Goal: Task Accomplishment & Management: Use online tool/utility

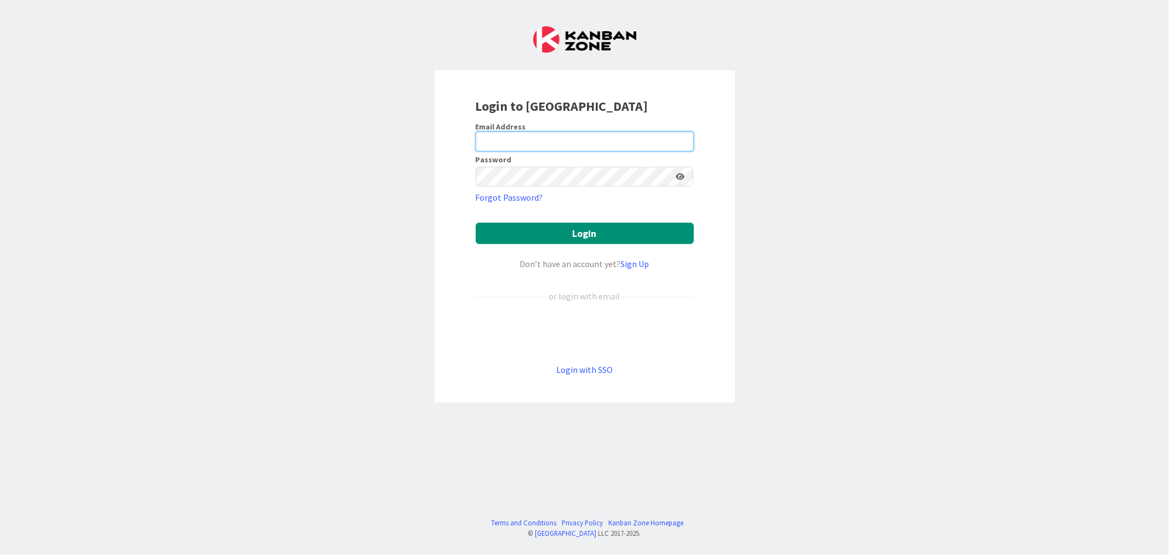
click at [682, 145] on input "email" at bounding box center [585, 142] width 218 height 20
type input "ewojtowicz@citizenshighschool.com"
click at [682, 142] on span "2" at bounding box center [684, 146] width 8 height 9
type input "[EMAIL_ADDRESS][DOMAIN_NAME]"
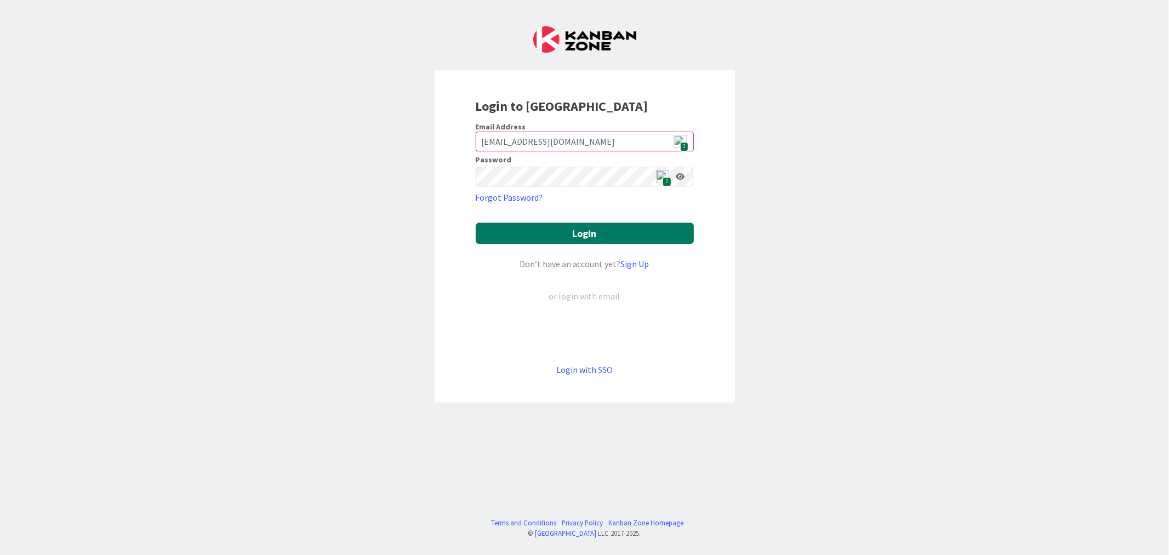
click at [614, 231] on button "Login" at bounding box center [585, 233] width 218 height 21
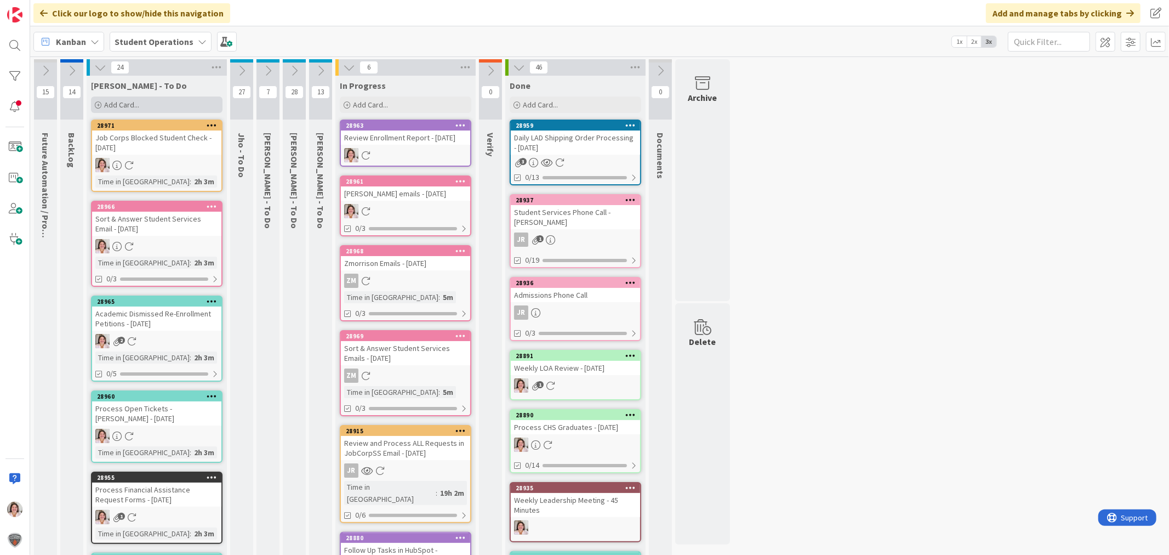
click at [125, 106] on span "Add Card..." at bounding box center [121, 105] width 35 height 10
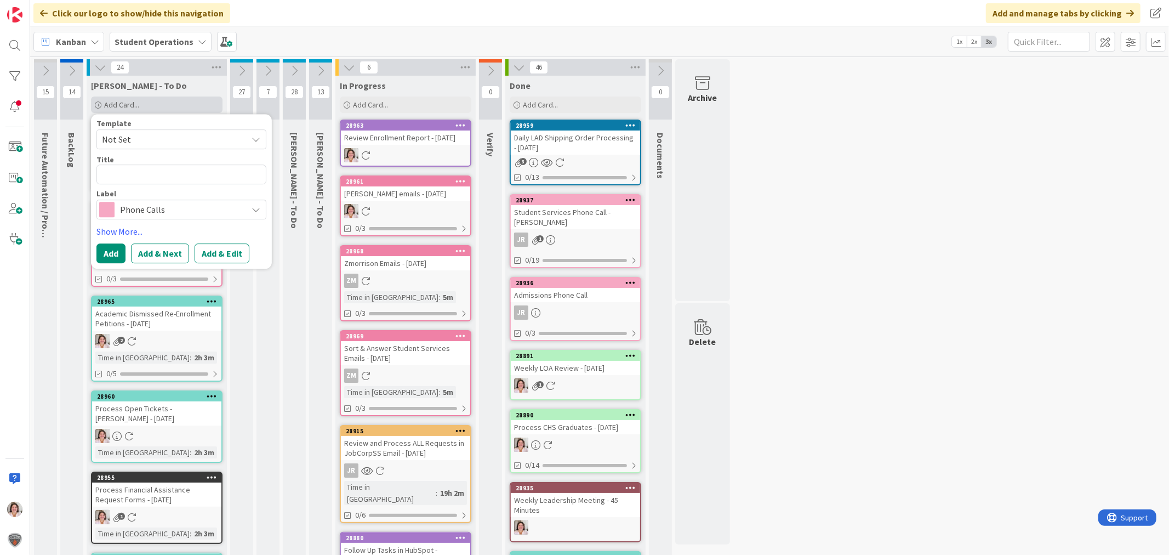
type textarea "x"
type textarea "R"
type textarea "x"
type textarea "Re"
type textarea "x"
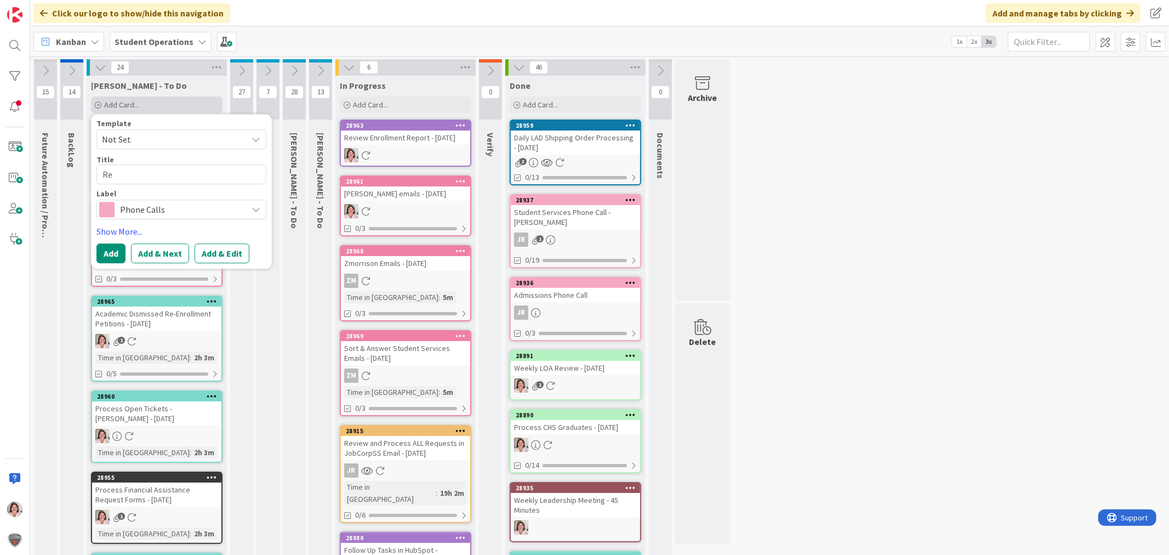
type textarea "Rev"
type textarea "x"
type textarea "Revi"
type textarea "x"
type textarea "Revie"
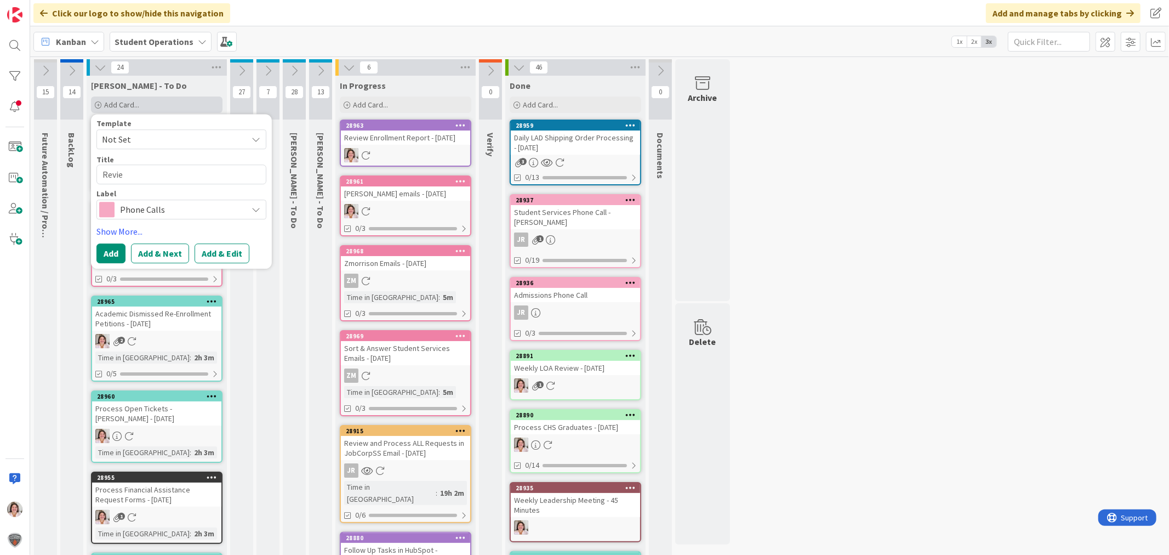
type textarea "x"
type textarea "Review"
type textarea "x"
type textarea "Review"
type textarea "x"
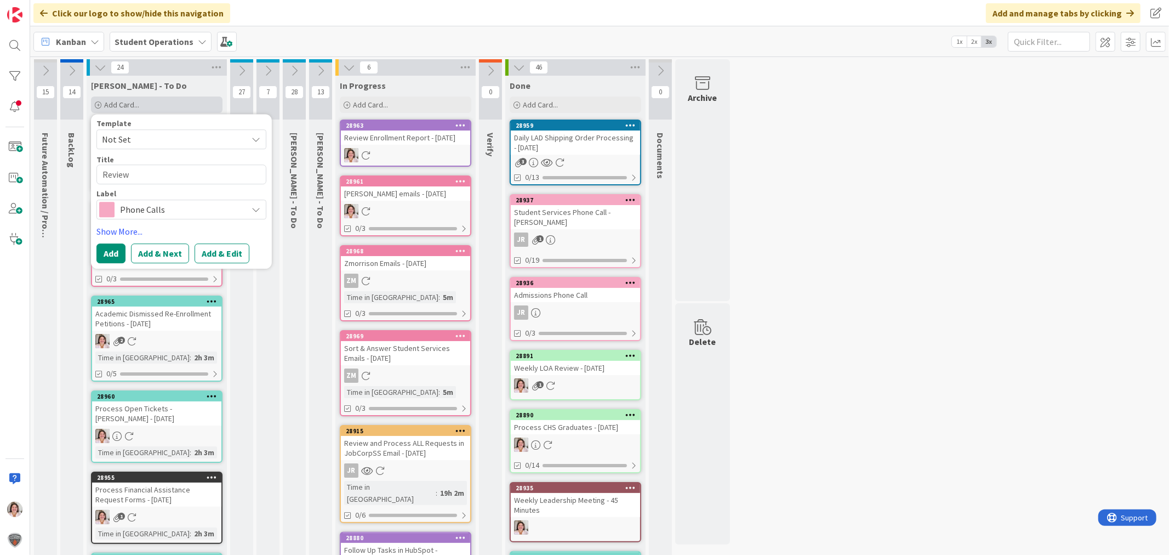
type textarea "Review G"
type textarea "x"
type textarea "Review Ge"
type textarea "x"
type textarea "Review Gen"
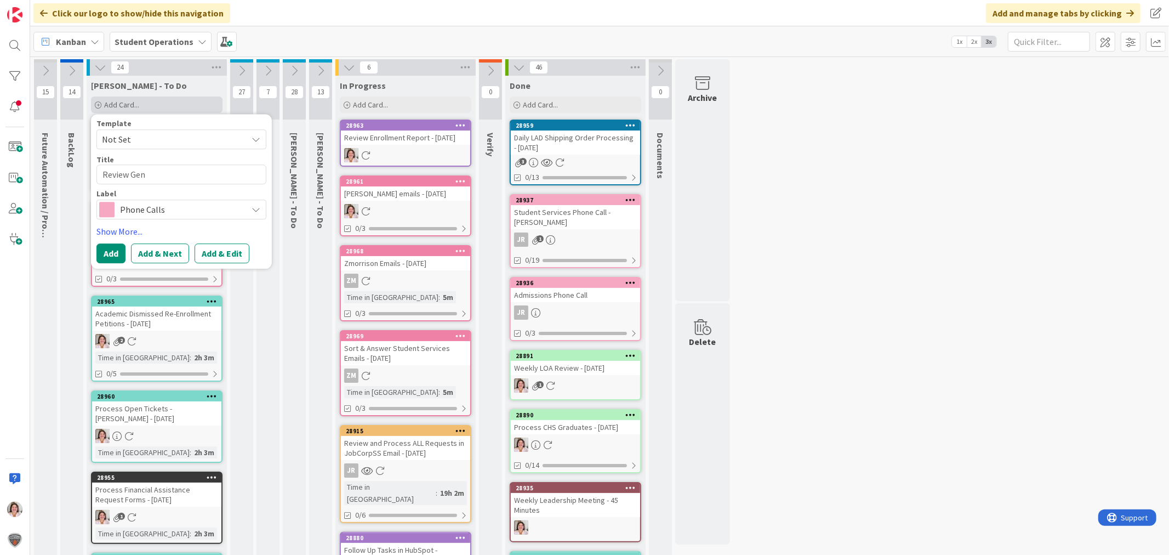
type textarea "x"
type textarea "Review Geni"
type textarea "x"
type textarea "Review Geniu"
type textarea "x"
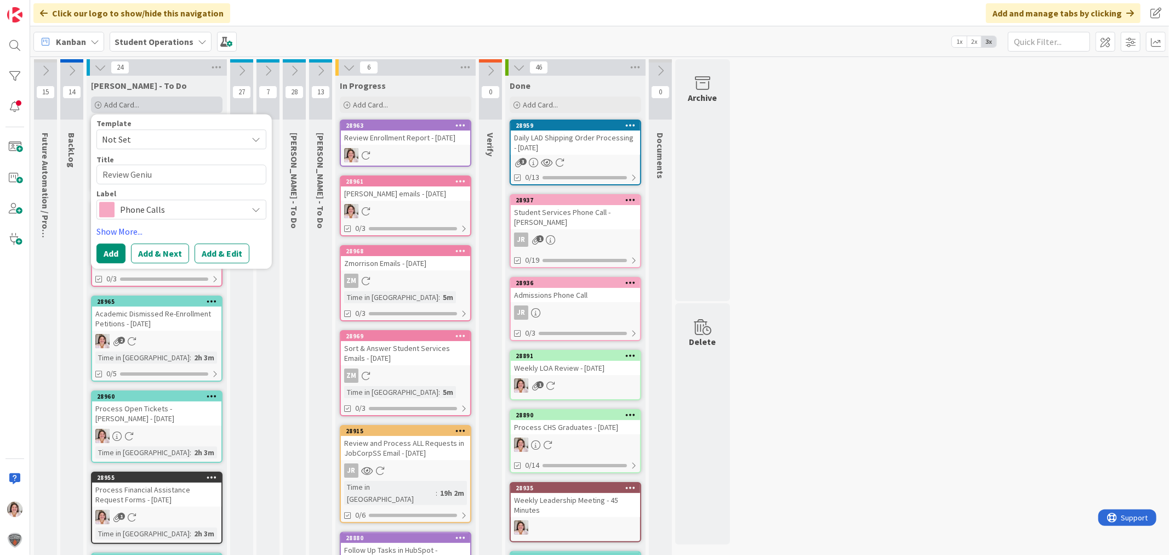
type textarea "Review Genius"
type textarea "x"
type textarea "Review Genius"
type textarea "x"
type textarea "Review Genius I"
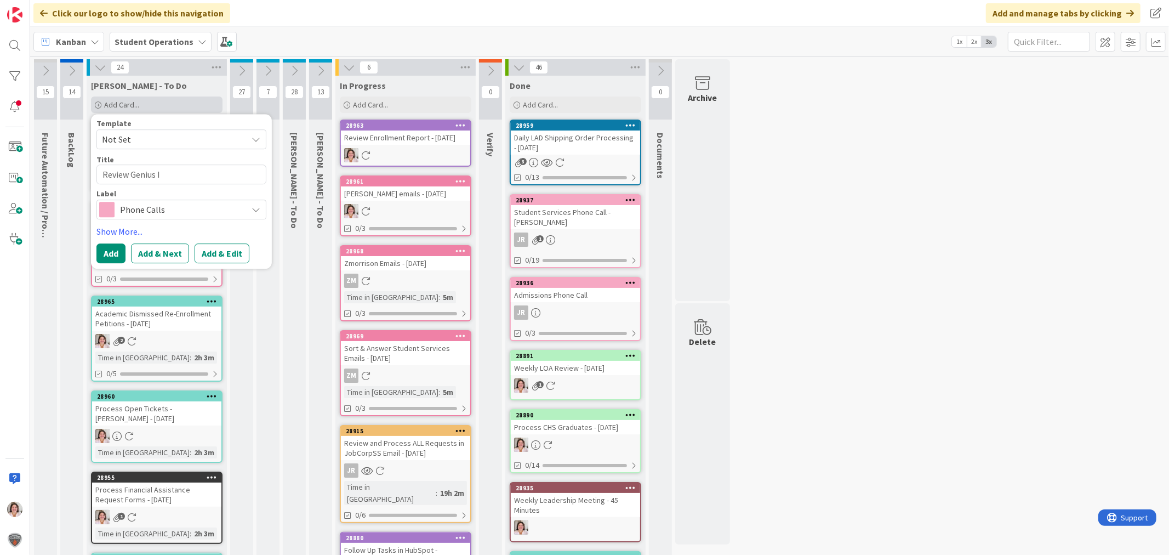
type textarea "x"
type textarea "Review Genius Is"
type textarea "x"
type textarea "Review Genius Iss"
type textarea "x"
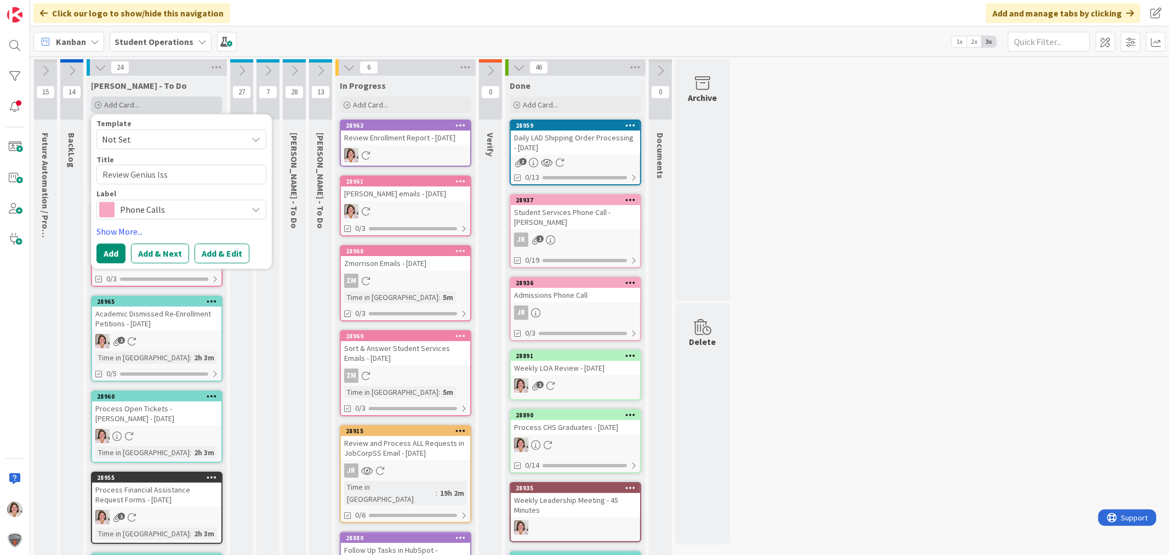
type textarea "Review Genius Issu"
type textarea "x"
type textarea "Review Genius Issue"
type textarea "x"
type textarea "Review Genius Issues"
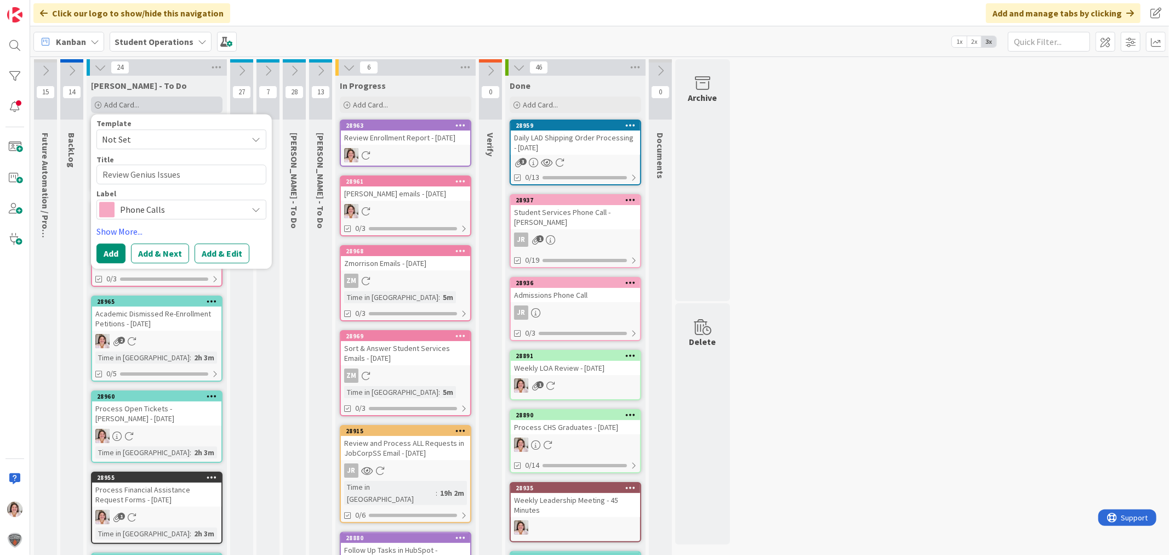
type textarea "x"
type textarea "Review Genius Issue"
type textarea "x"
type textarea "Review Genius Issu"
type textarea "x"
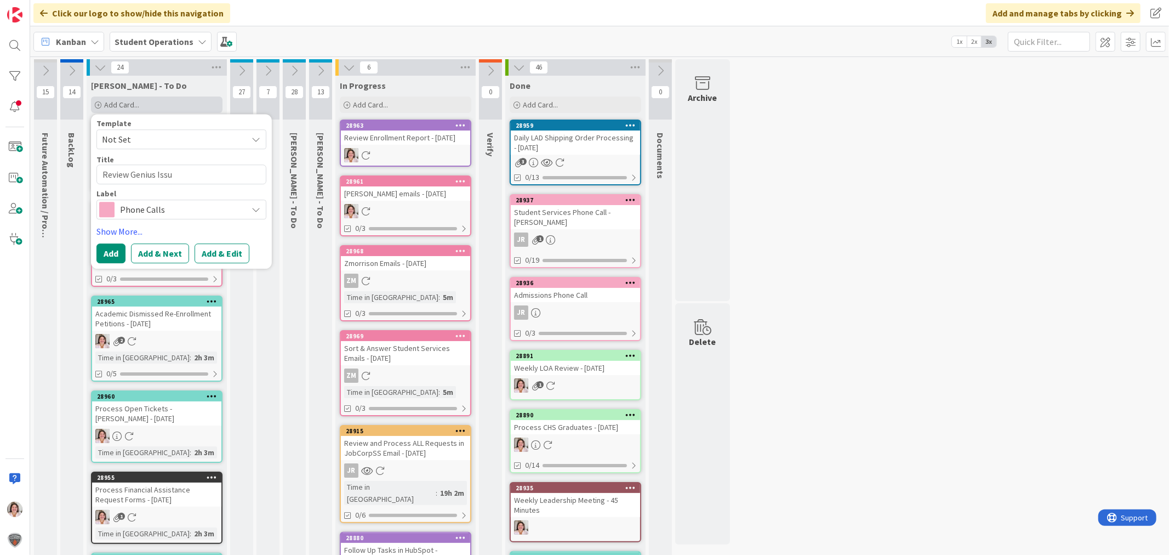
type textarea "Review Genius Iss"
type textarea "x"
type textarea "Review Genius Is"
type textarea "x"
type textarea "Review Genius I"
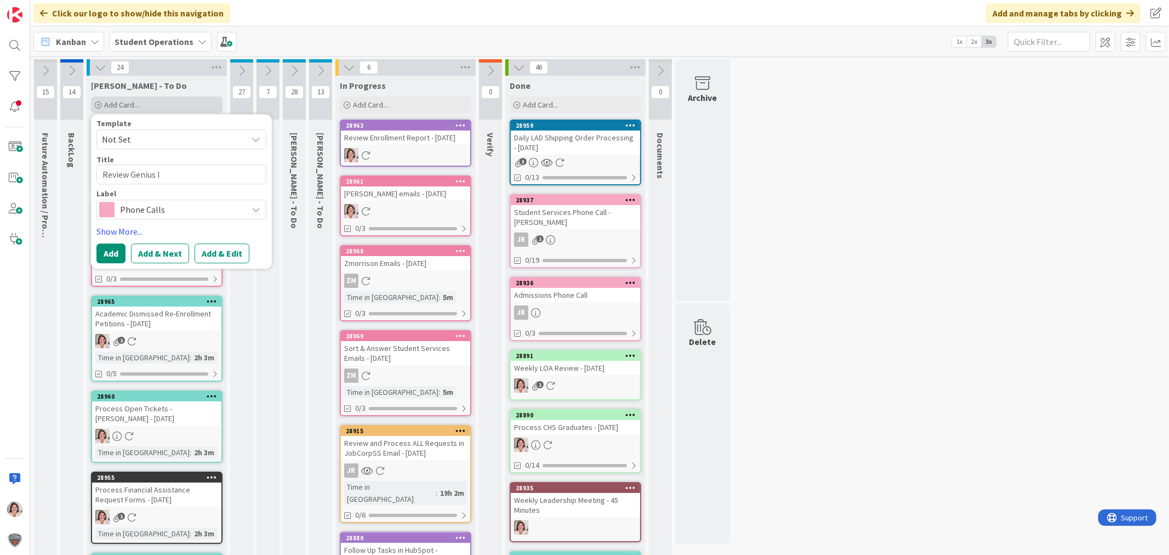
type textarea "x"
type textarea "Review Genius"
type textarea "x"
type textarea "Review Genius"
type textarea "x"
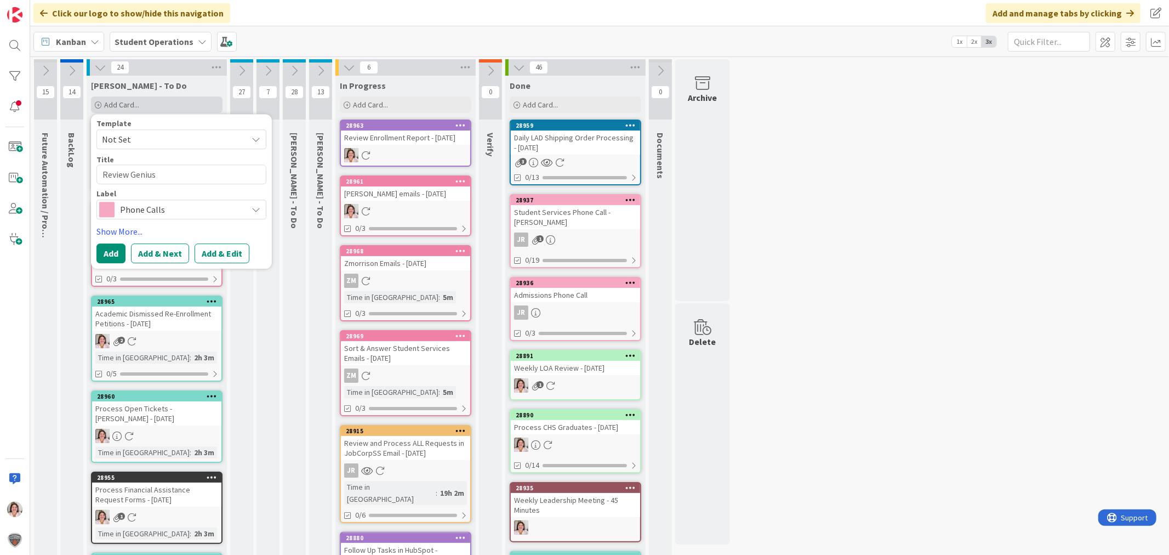
type textarea "Review Geniu"
type textarea "x"
type textarea "Review Geni"
type textarea "x"
type textarea "Review Gen"
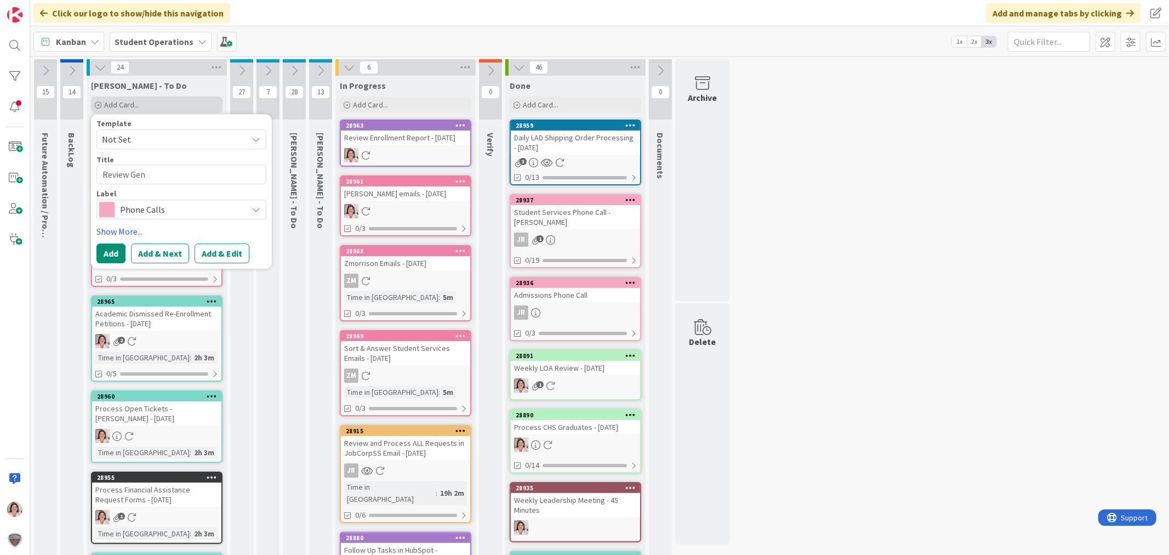
type textarea "x"
type textarea "Review Ge"
type textarea "x"
type textarea "Review G"
type textarea "x"
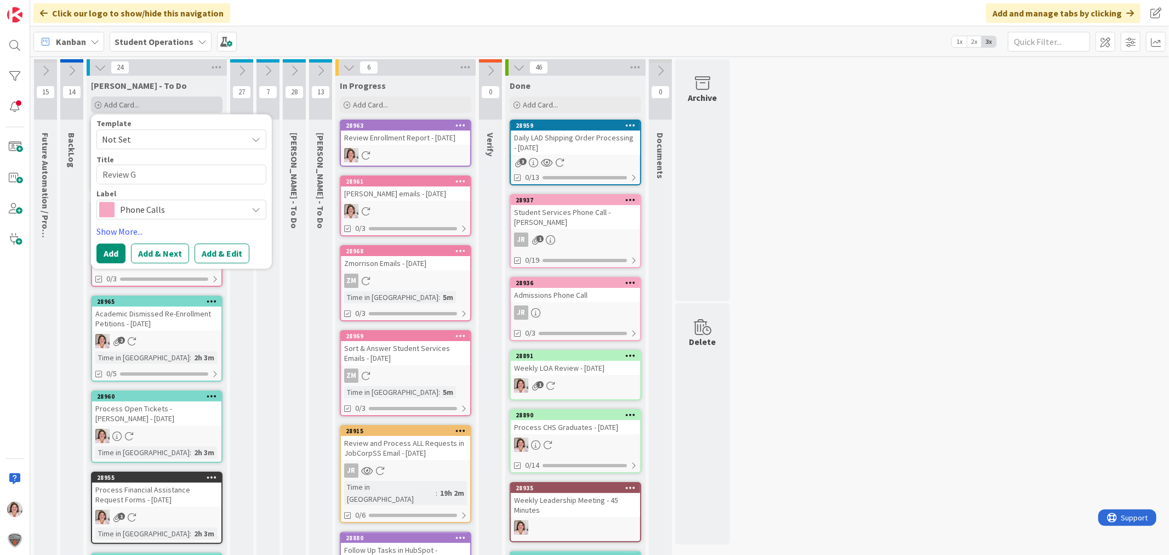
type textarea "Review"
type textarea "x"
type textarea "Review"
type textarea "x"
type textarea "Revie"
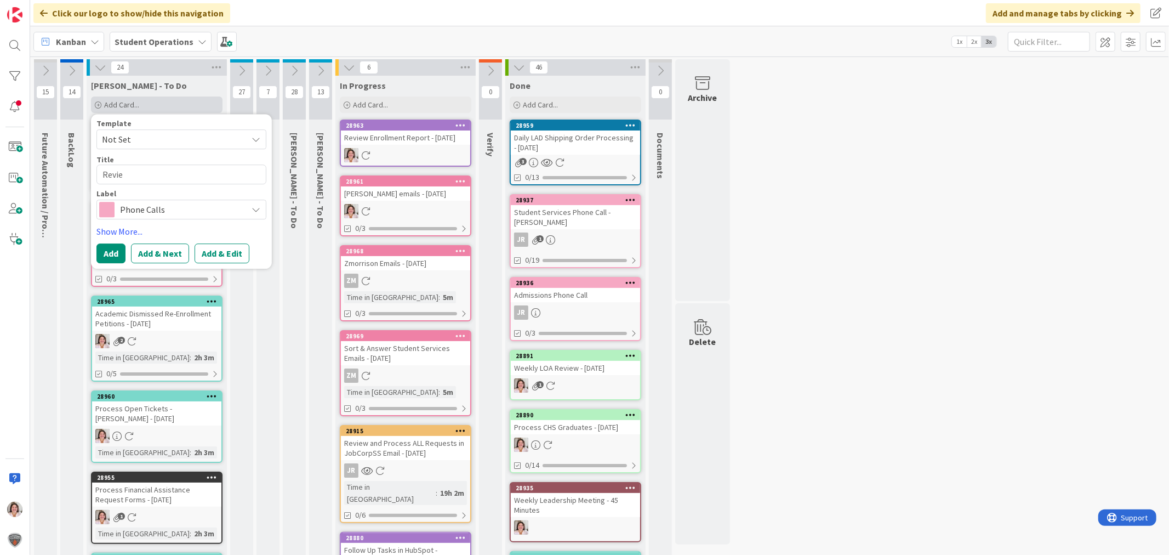
type textarea "x"
type textarea "Revi"
type textarea "x"
type textarea "Rev"
type textarea "x"
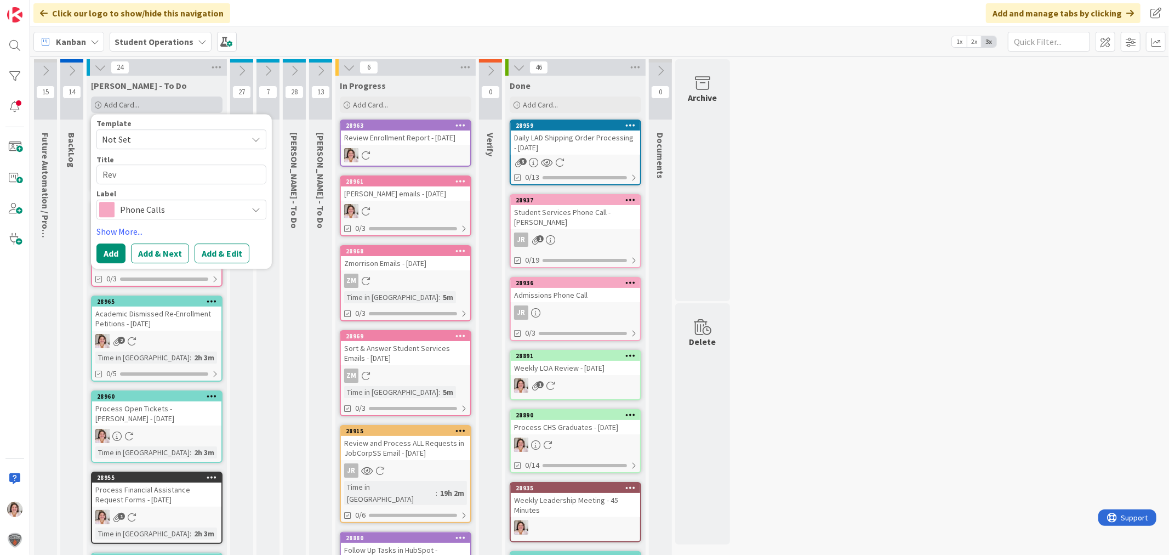
type textarea "Re"
type textarea "x"
type textarea "R"
type textarea "x"
type textarea "G"
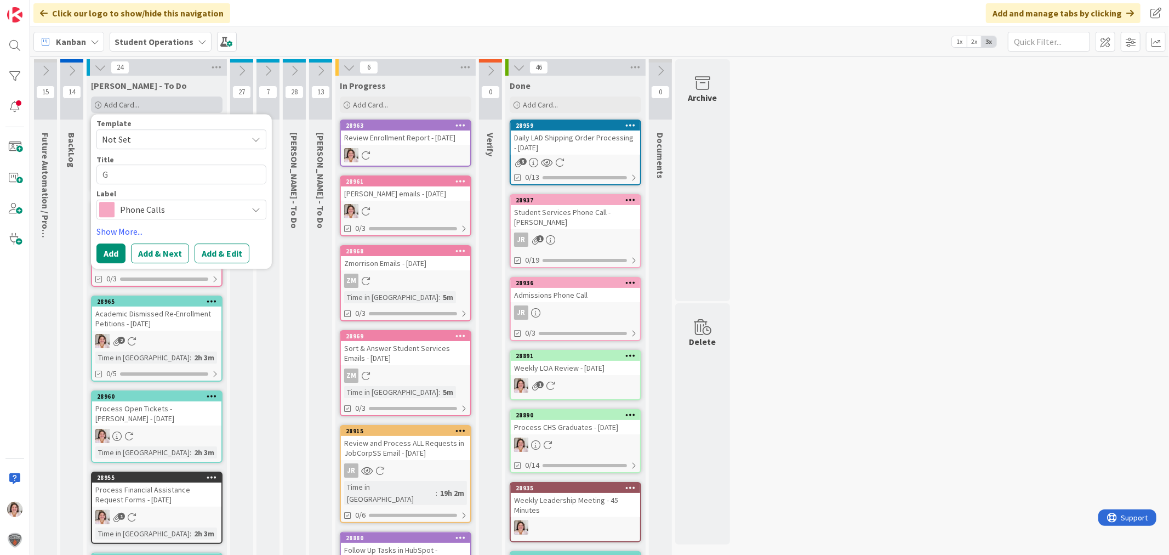
type textarea "x"
type textarea "Ge"
type textarea "x"
type textarea "Gen"
type textarea "x"
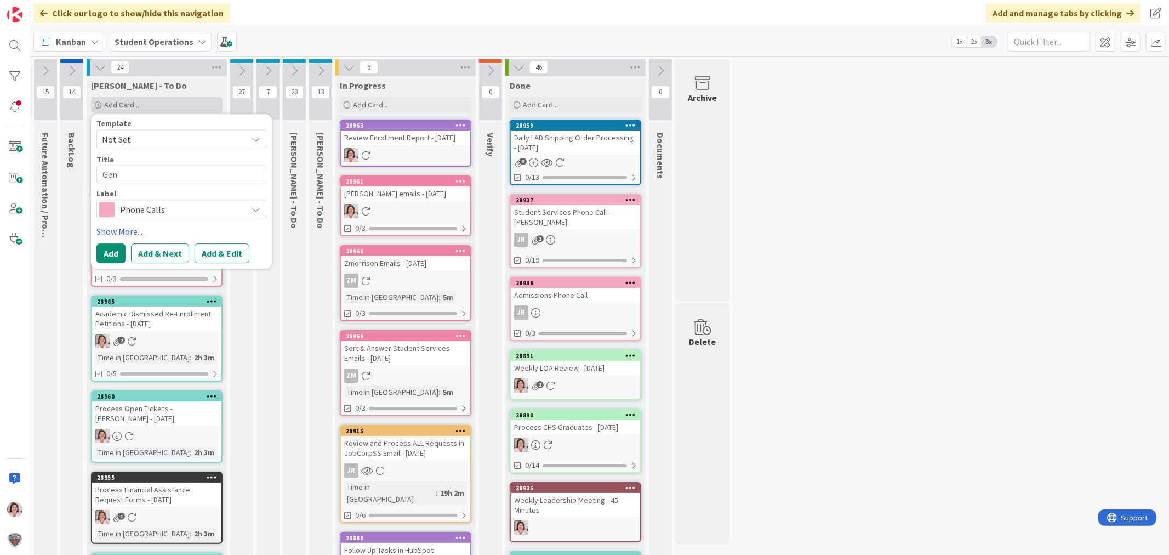
type textarea "Geni"
type textarea "x"
type textarea "Geniu"
type textarea "x"
type textarea "Genius"
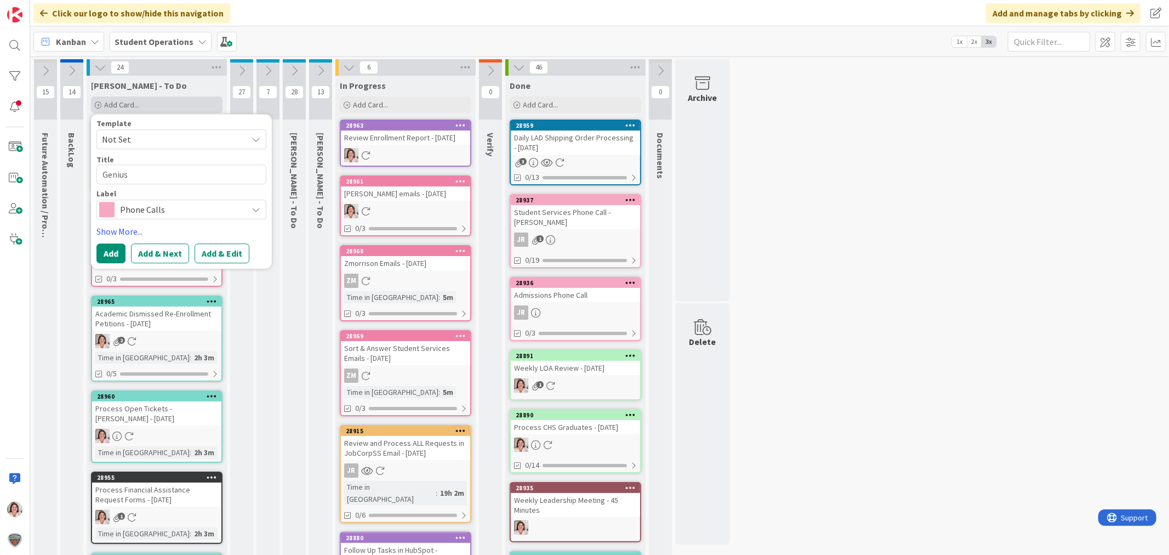
type textarea "x"
type textarea "Genius"
type textarea "x"
type textarea "Genius R"
type textarea "x"
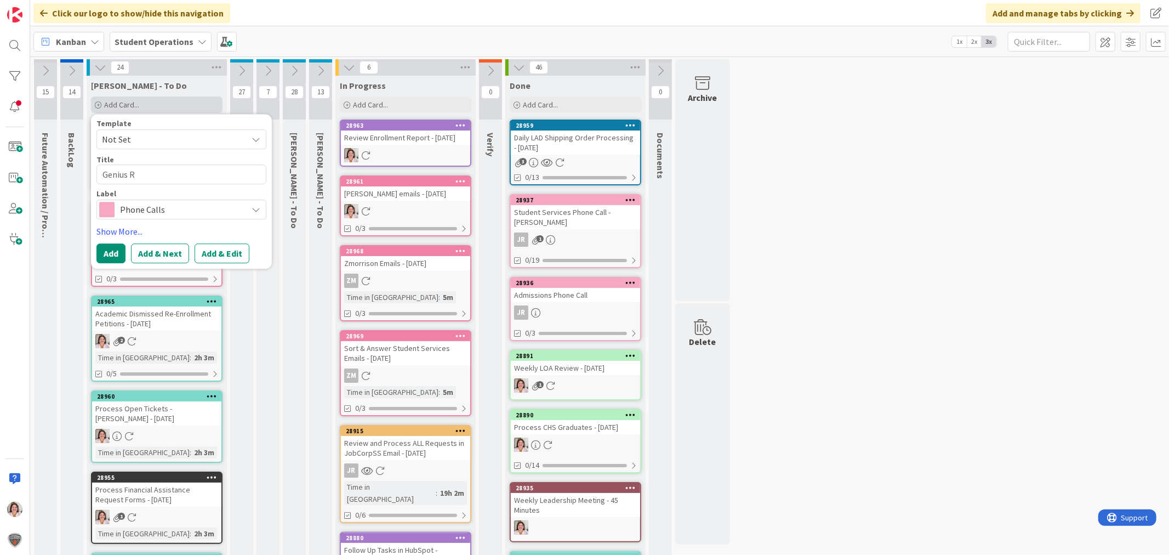
type textarea "Genius Re"
type textarea "x"
type textarea "Genius Red"
type textarea "x"
type textarea "Genius Redm"
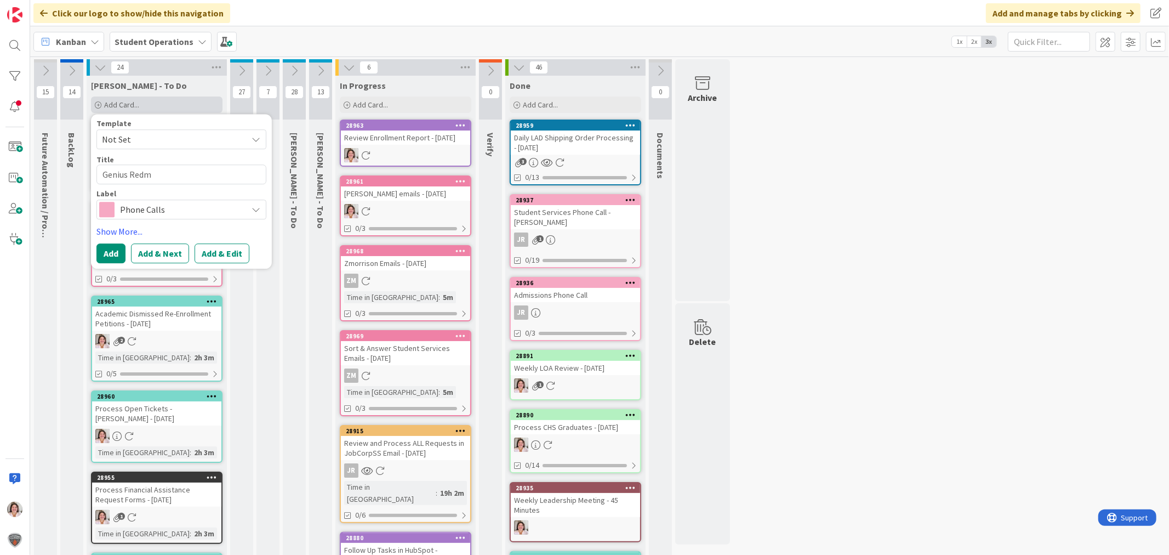
type textarea "x"
type textarea "Genius Redmi"
type textarea "x"
type textarea "Genius Redmin"
type textarea "x"
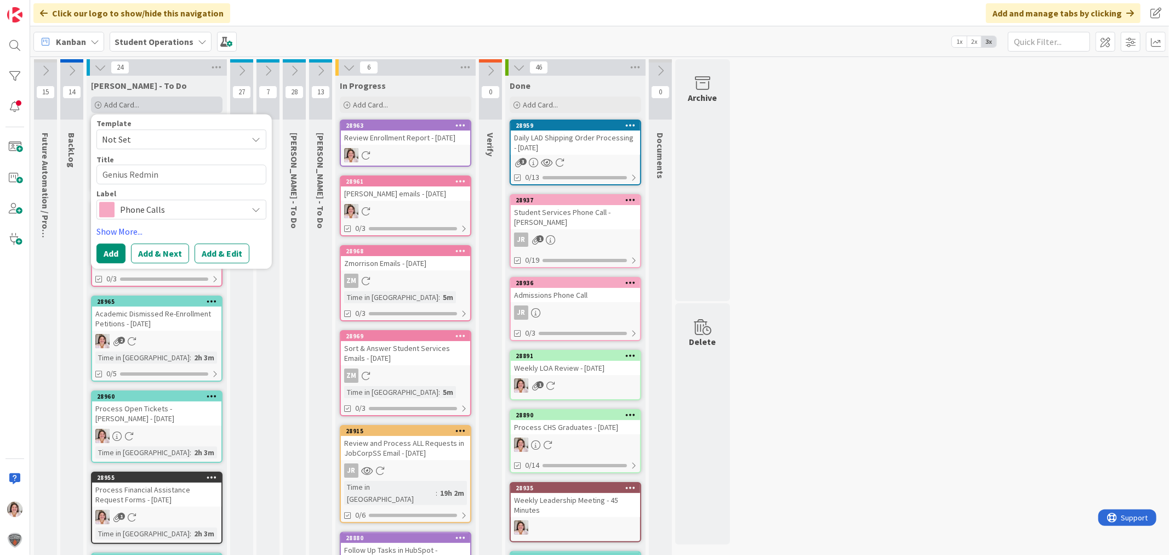
type textarea "Genius Redmine"
type textarea "x"
type textarea "Genius Redmine"
type textarea "x"
type textarea "Genius Redmine T"
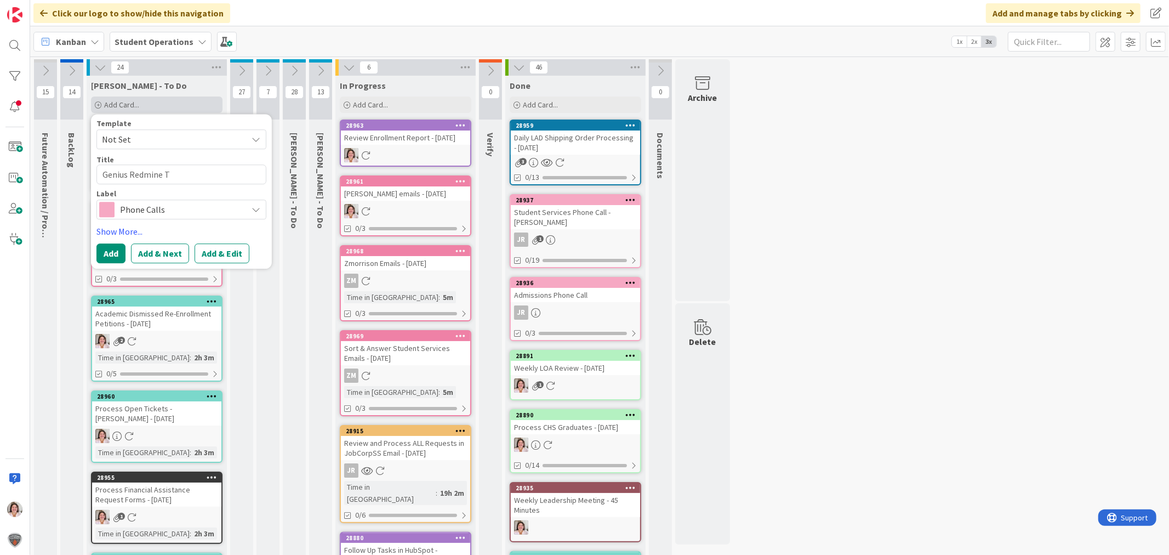
type textarea "x"
type textarea "Genius Redmine Ti"
type textarea "x"
type textarea "Genius Redmine Tic"
type textarea "x"
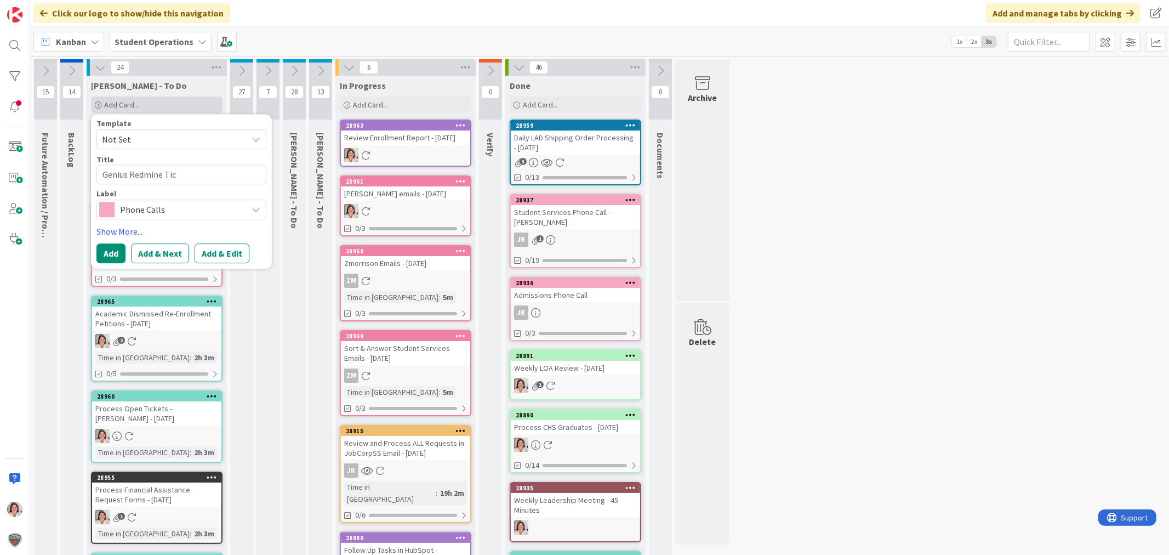
type textarea "Genius Redmine Tick"
type textarea "x"
type textarea "Genius Redmine Ticke"
type textarea "x"
type textarea "Genius Redmine Ticket"
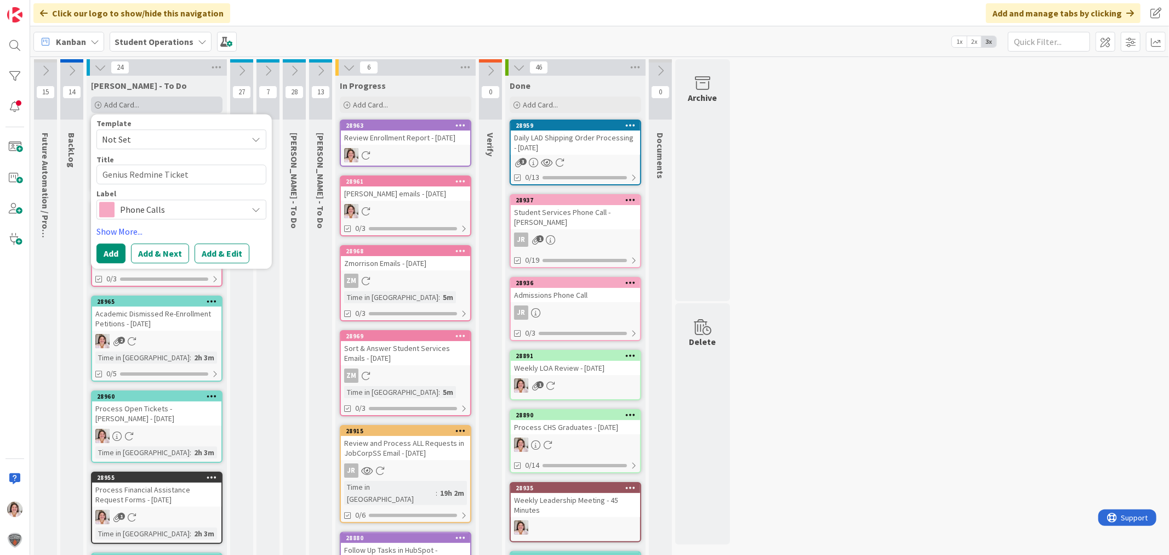
type textarea "x"
type textarea "Genius Redmine Tickets"
type textarea "x"
type textarea "Genius Redmine Tickets"
type textarea "x"
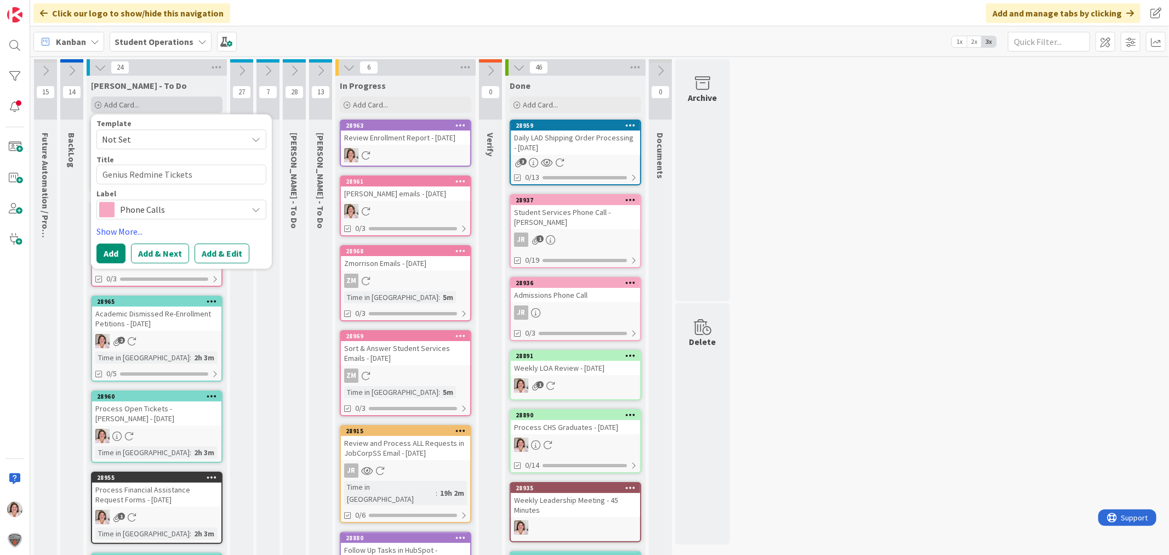
type textarea "Genius Redmine Tickets -"
type textarea "x"
type textarea "Genius Redmine Tickets -"
type textarea "x"
type textarea "Genius Redmine Tickets - R"
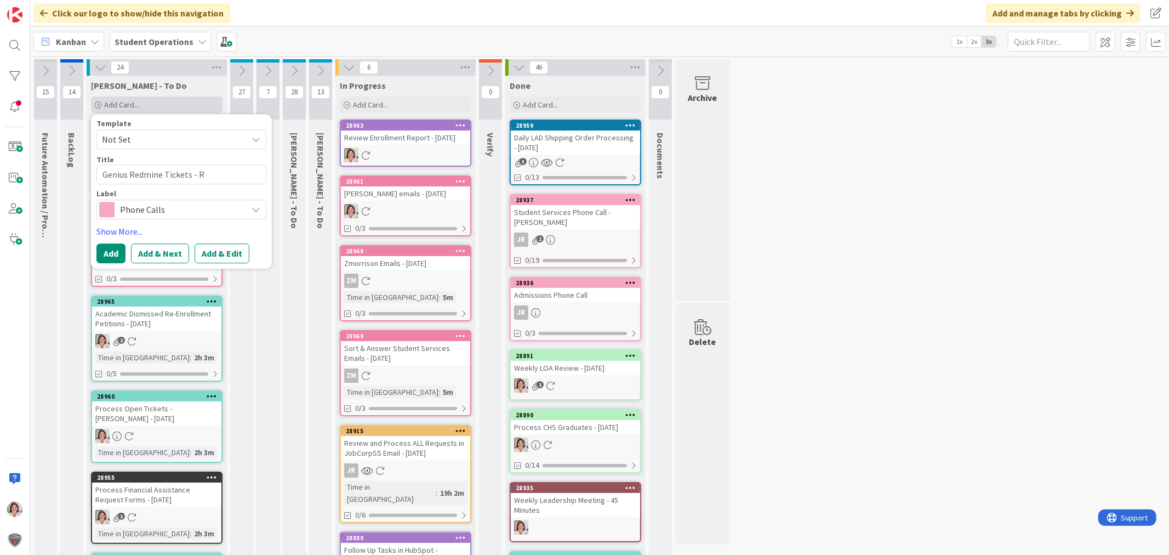
type textarea "x"
type textarea "Genius Redmine Tickets - Re"
type textarea "x"
type textarea "Genius Redmine Tickets - Rev"
type textarea "x"
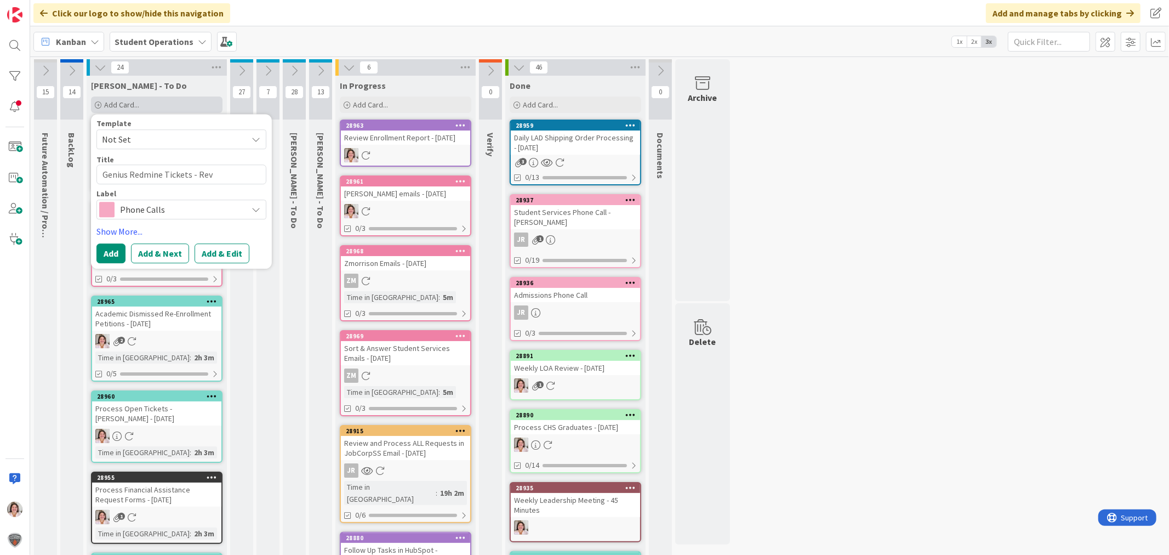
type textarea "Genius Redmine Tickets - Revi"
type textarea "x"
type textarea "Genius Redmine Tickets - Revie"
type textarea "x"
type textarea "Genius Redmine Tickets - Review"
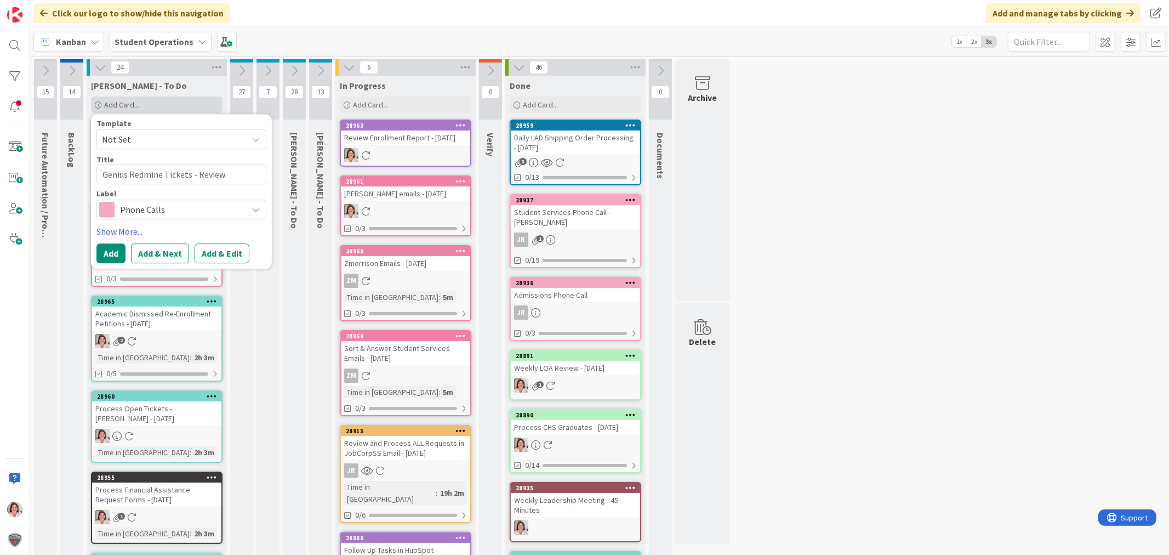
type textarea "x"
type textarea "Genius Redmine Tickets - Review"
type textarea "x"
type textarea "Genius Redmine Tickets - Review D"
type textarea "x"
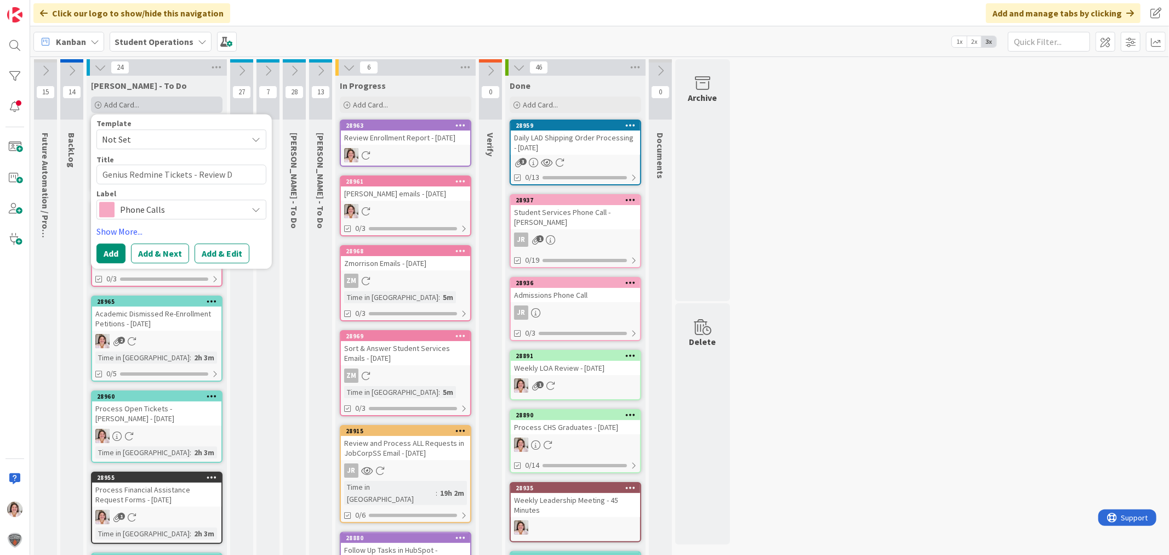
type textarea "Genius Redmine Tickets - Review Da"
type textarea "x"
type textarea "Genius Redmine Tickets - Review Dai"
type textarea "x"
type textarea "Genius Redmine Tickets - Review Dail"
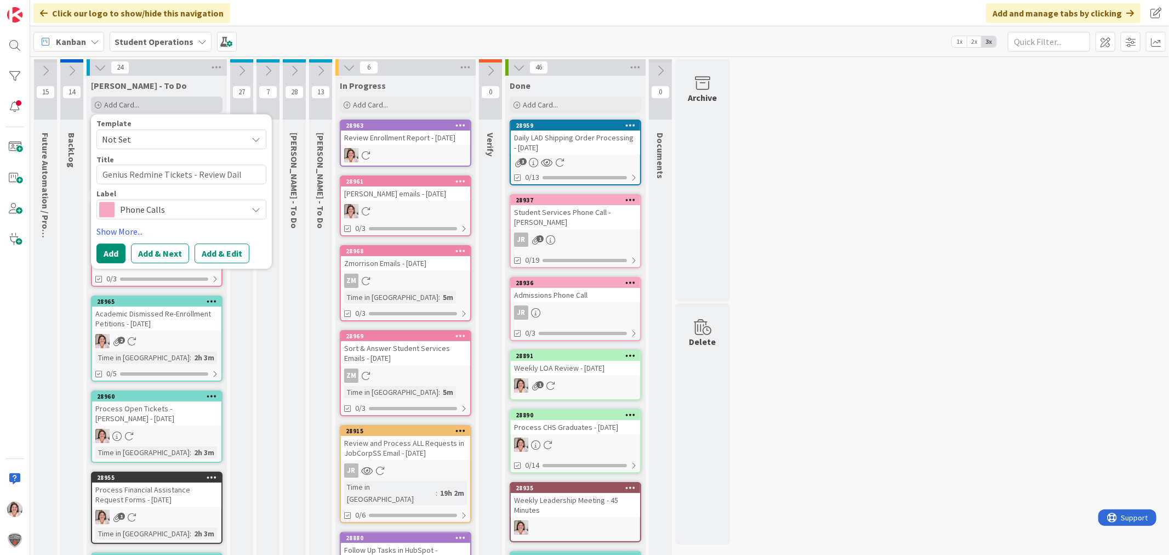
type textarea "x"
type textarea "Genius Redmine Tickets - Review Daily"
click at [170, 203] on span "Phone Calls" at bounding box center [181, 209] width 122 height 15
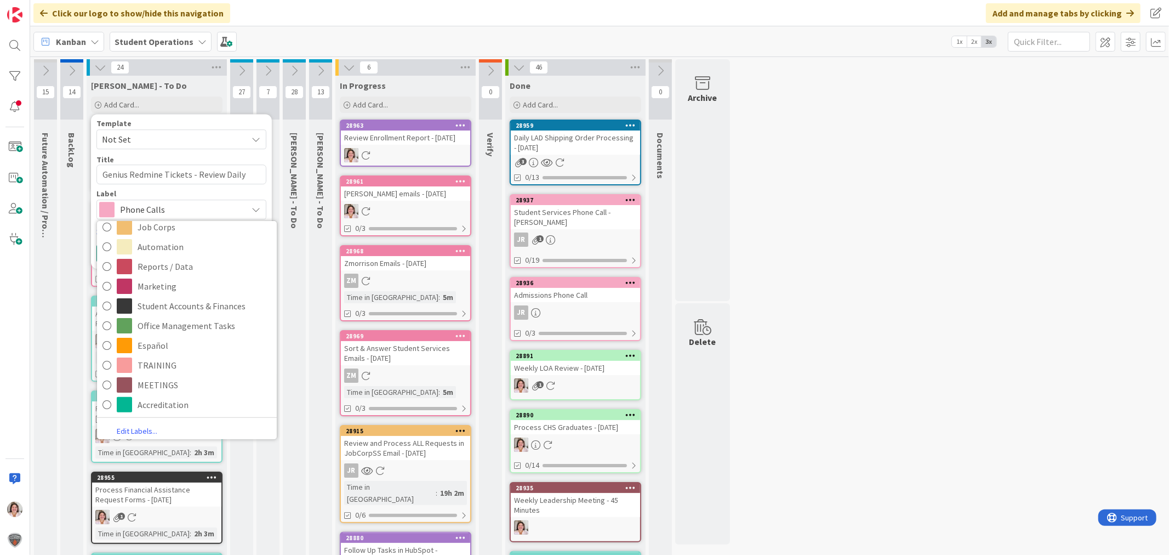
scroll to position [269, 0]
click at [180, 399] on span "Accreditation" at bounding box center [205, 400] width 134 height 16
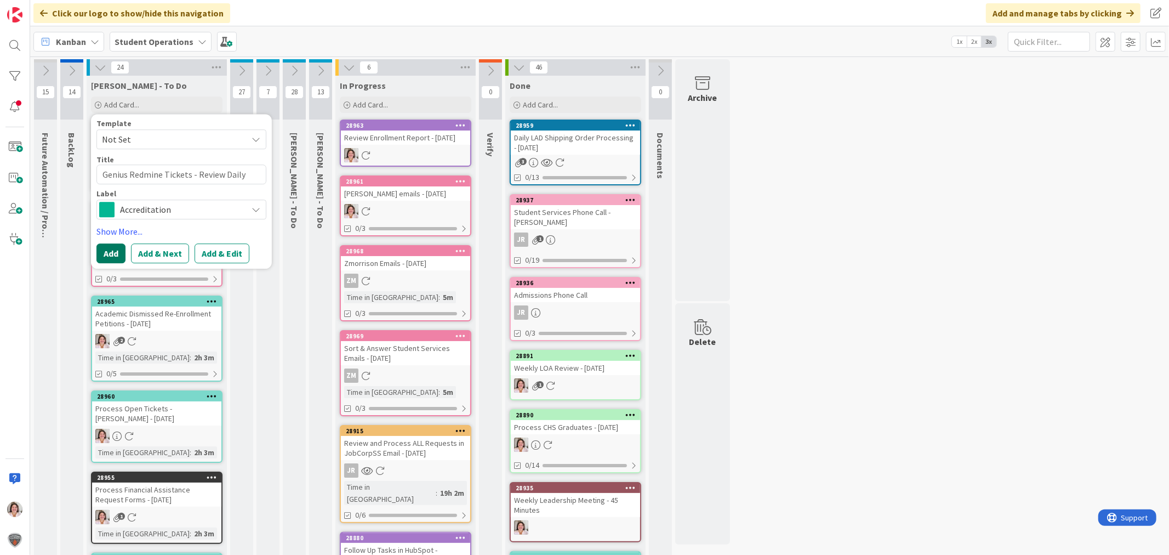
click at [107, 249] on button "Add" at bounding box center [110, 253] width 29 height 20
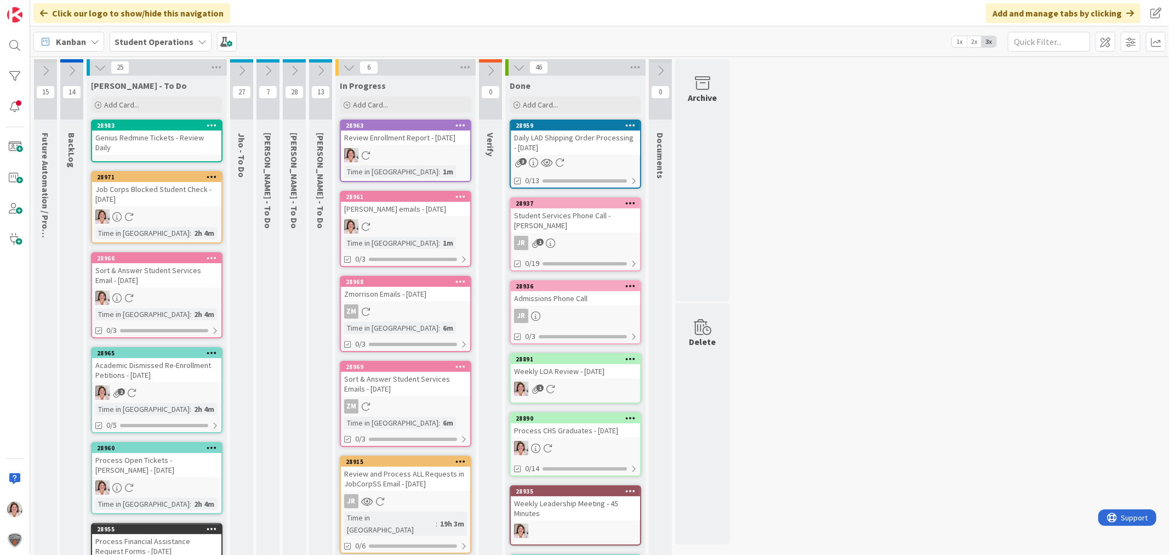
click at [215, 124] on icon at bounding box center [212, 125] width 10 height 8
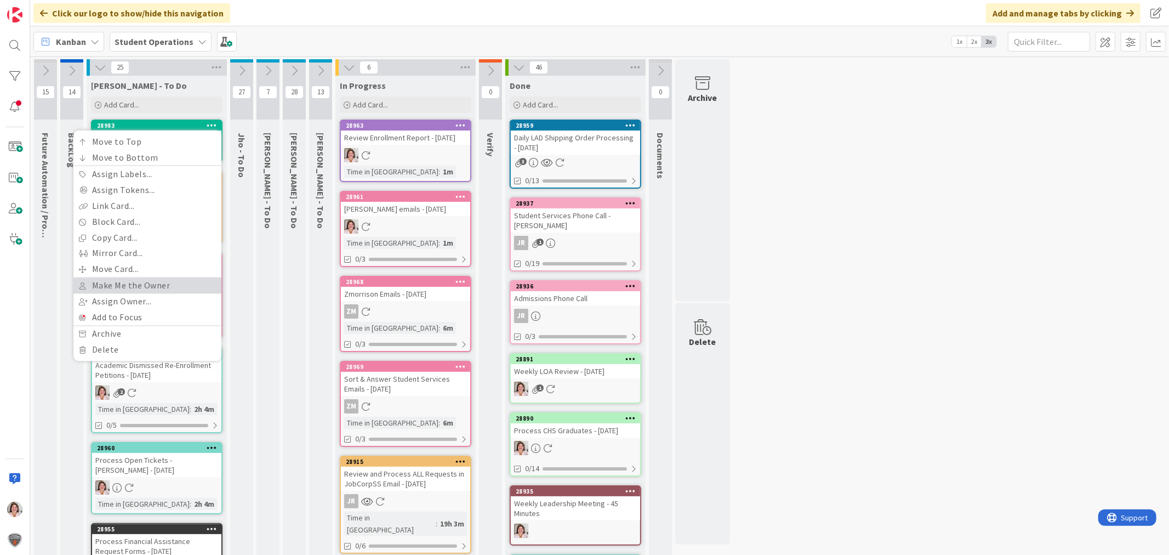
click at [149, 281] on link "Make Me the Owner" at bounding box center [147, 286] width 148 height 16
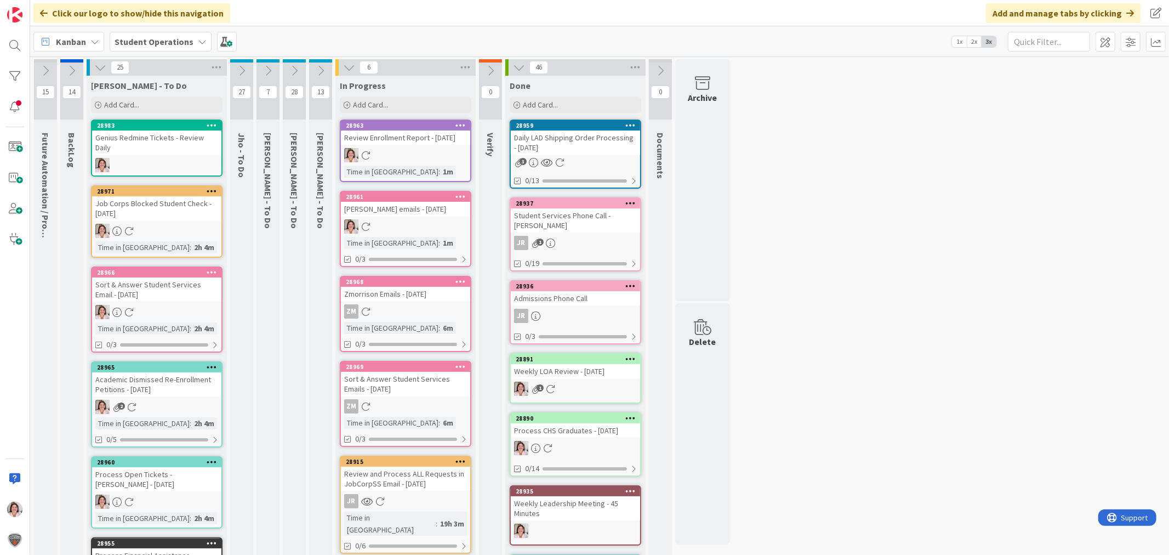
click at [139, 107] on span "Add Card..." at bounding box center [121, 105] width 35 height 10
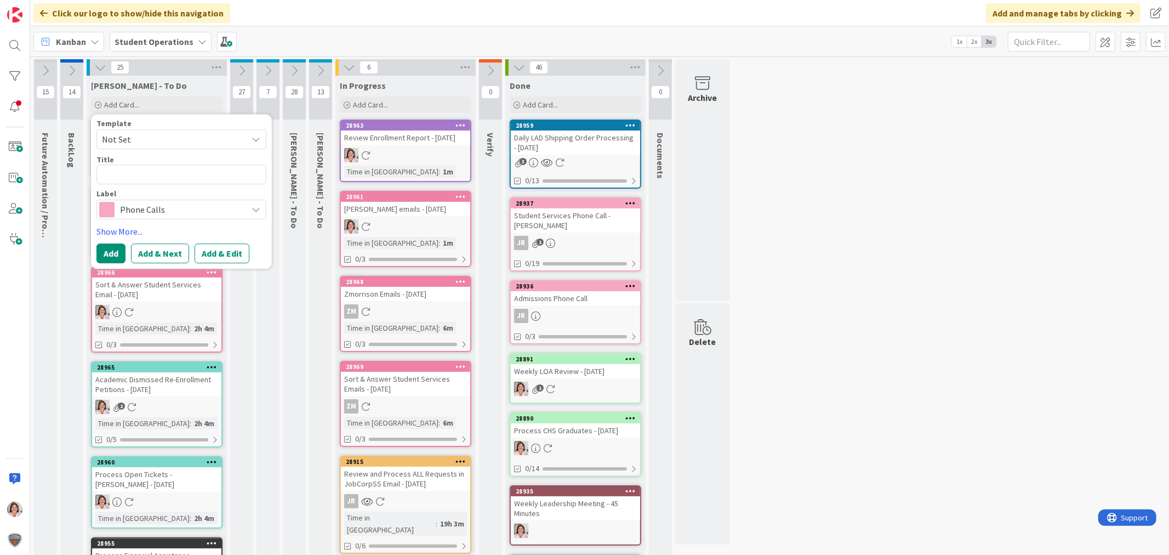
click at [145, 210] on span "Phone Calls" at bounding box center [181, 209] width 122 height 15
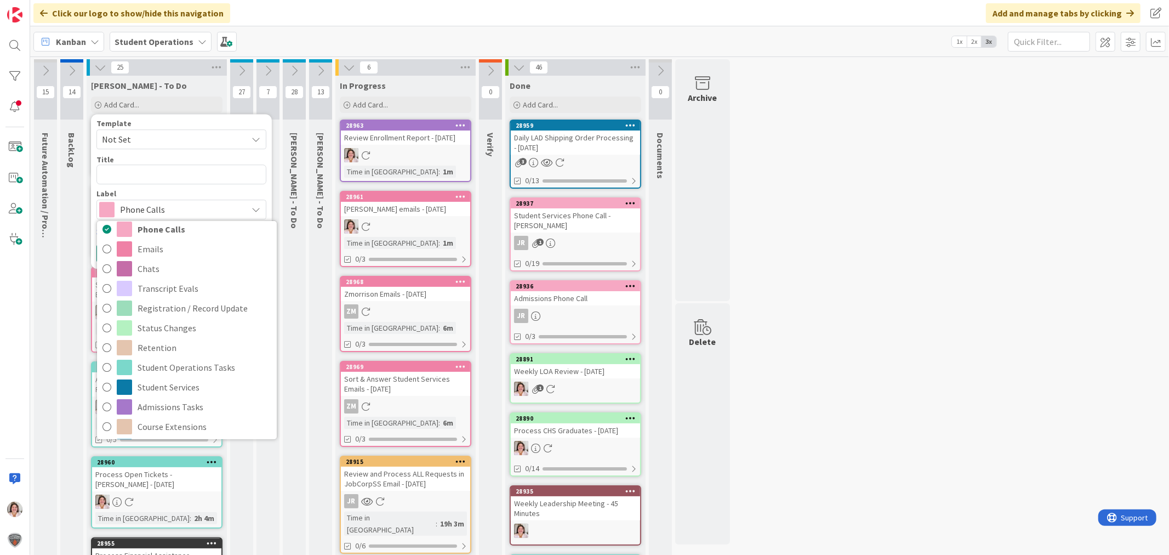
scroll to position [0, 0]
click at [137, 174] on textarea at bounding box center [181, 174] width 170 height 20
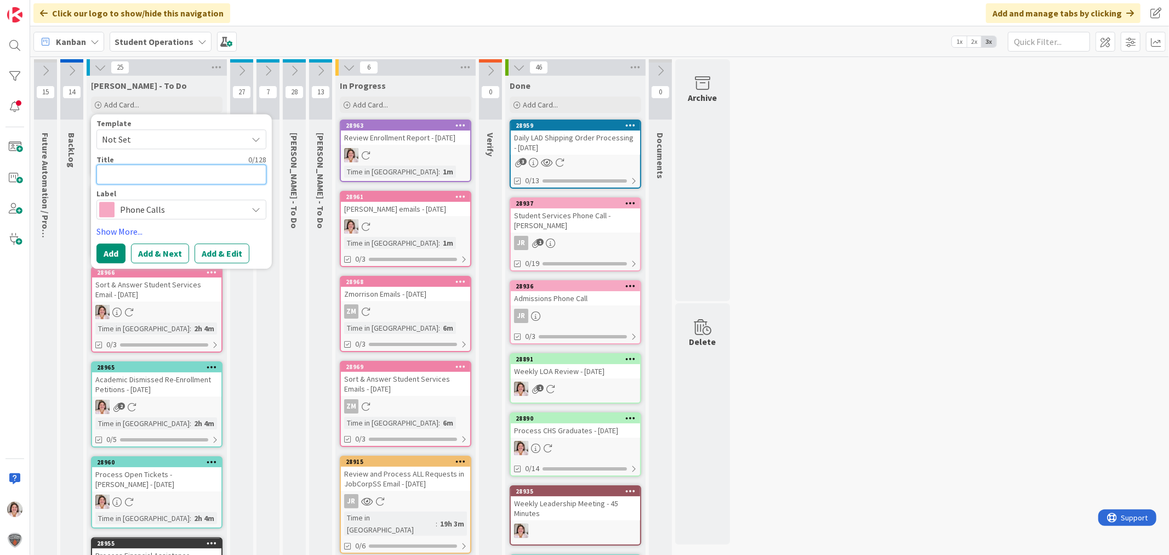
type textarea "x"
type textarea "P"
type textarea "x"
type textarea "Pe"
type textarea "x"
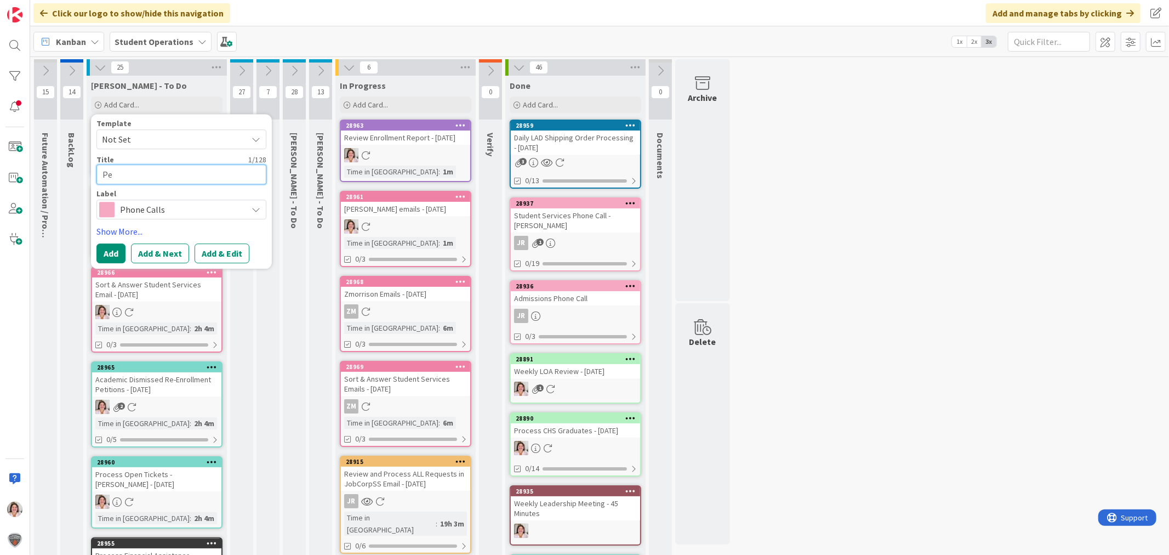
type textarea "Per"
type textarea "x"
type textarea "Pe"
type textarea "x"
type textarea "P"
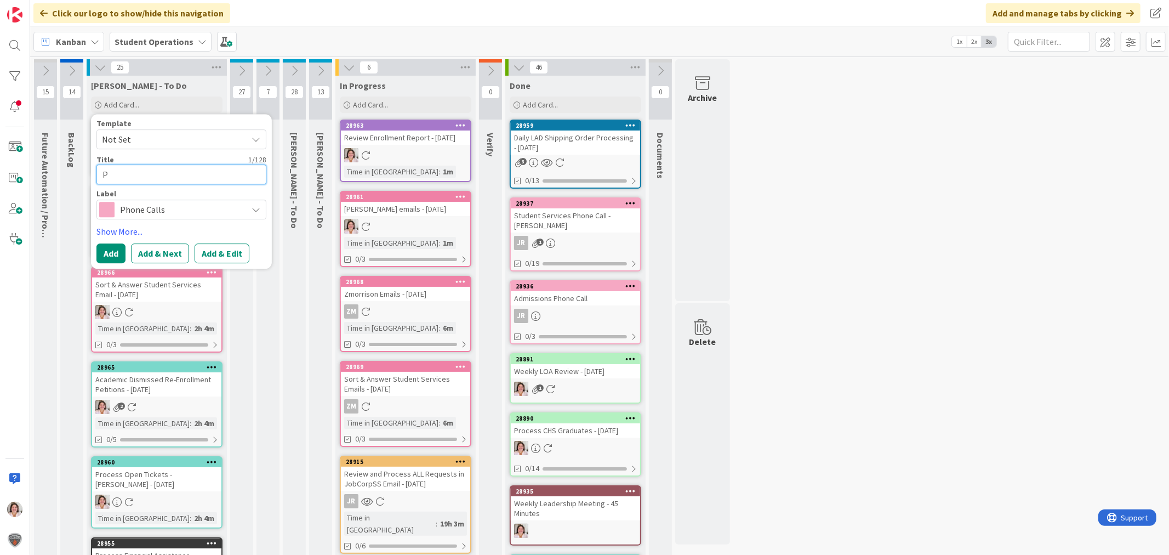
type textarea "x"
type textarea "Pr"
type textarea "x"
type textarea "Pre"
type textarea "x"
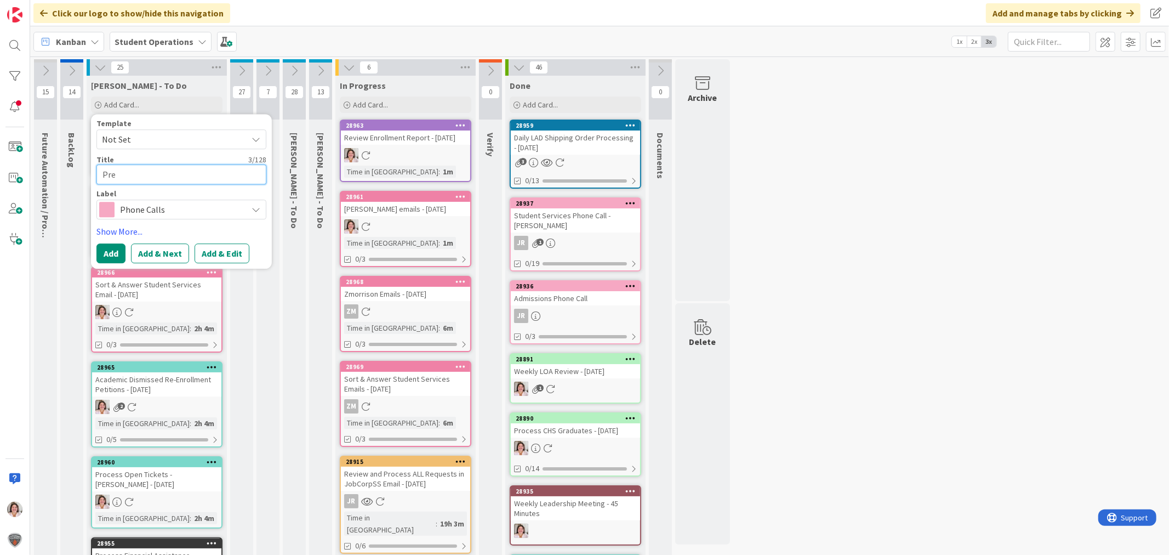
type textarea "Prep"
type textarea "x"
type textarea "Prepa"
type textarea "x"
type textarea "Prepar"
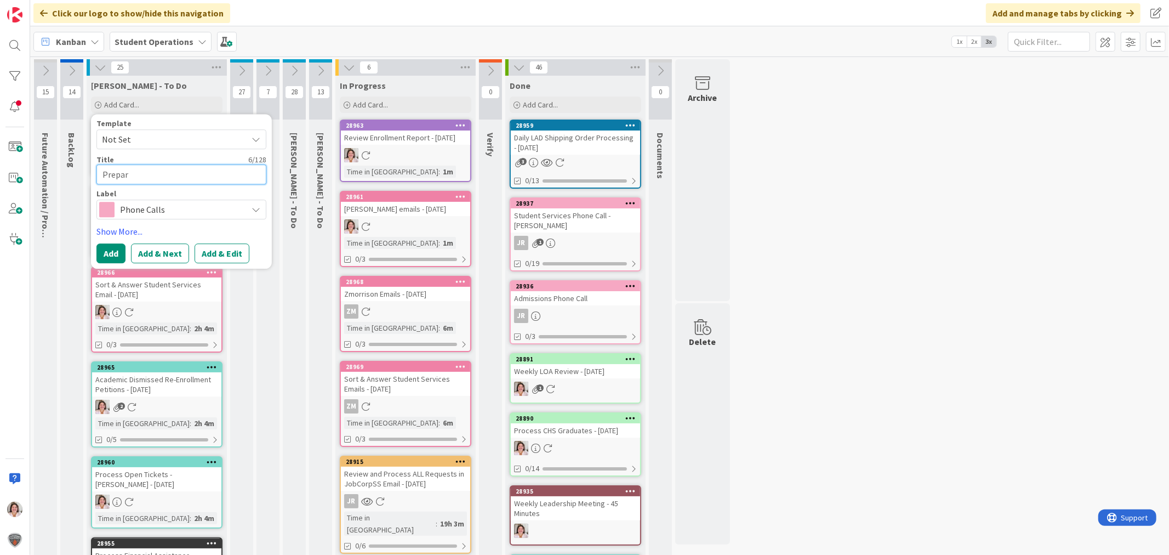
type textarea "x"
type textarea "Prepare"
type textarea "x"
type textarea "Prepare"
type textarea "x"
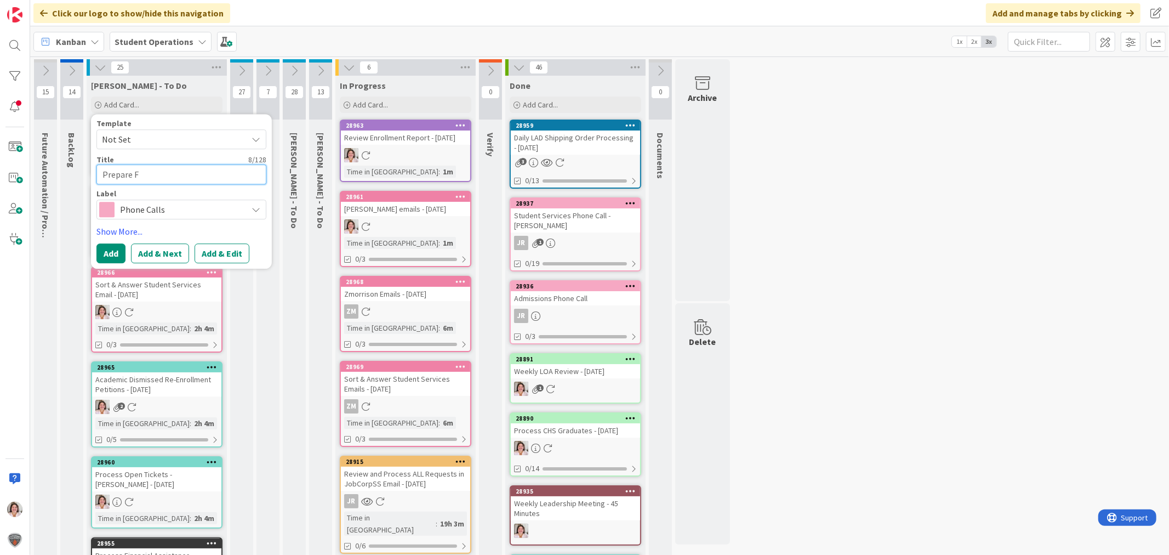
type textarea "Prepare Fu"
type textarea "x"
type textarea "Prepare Ful"
type textarea "x"
type textarea "Prepare Full"
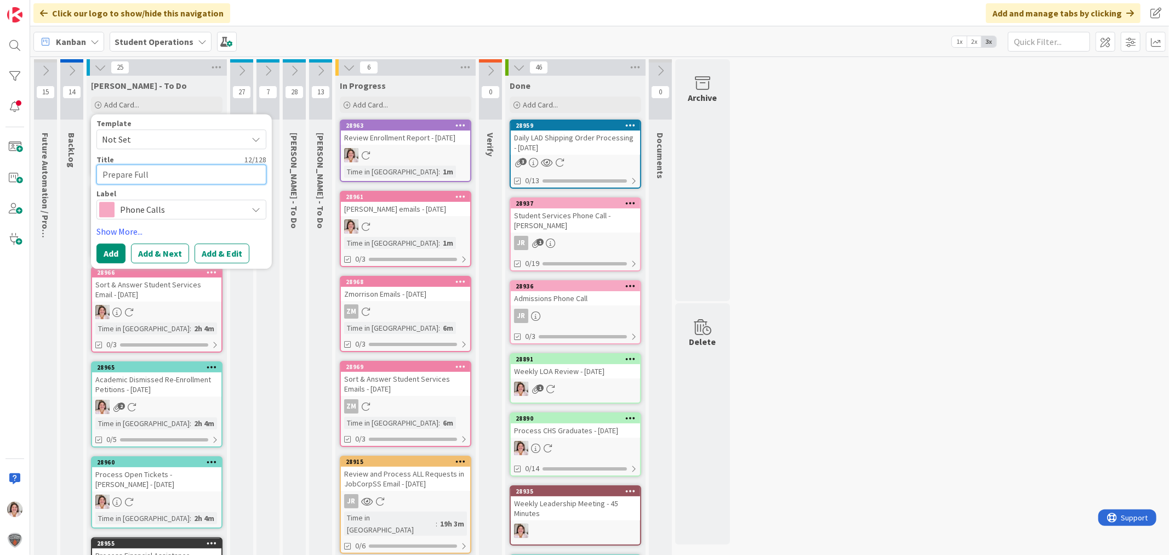
type textarea "x"
type textarea "Prepare Fully"
type textarea "x"
type textarea "Prepare Fully"
type textarea "x"
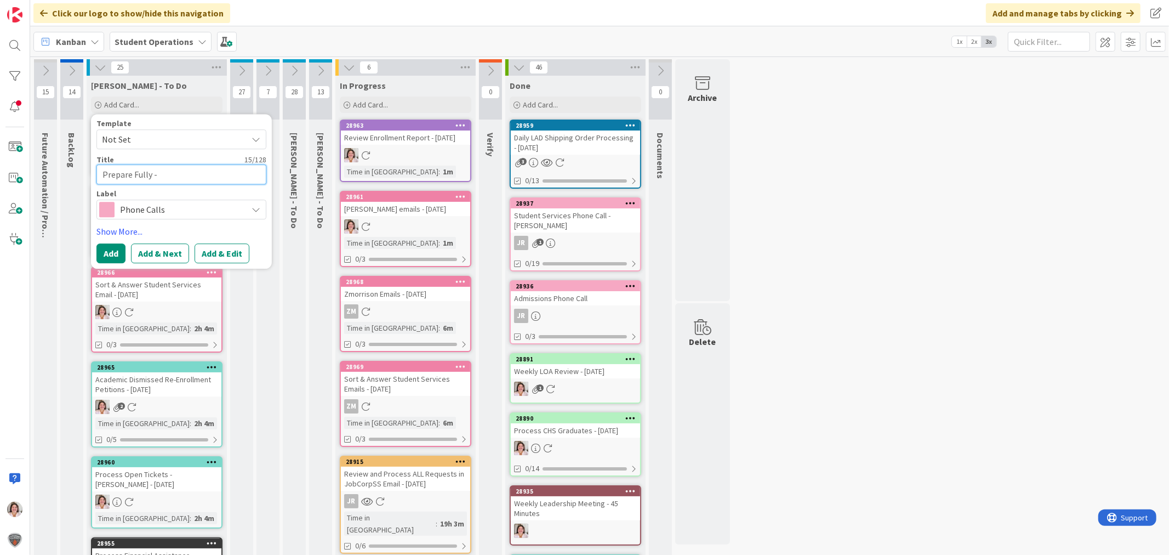
type textarea "Prepare Fully -"
type textarea "x"
type textarea "Prepare Fully - A"
type textarea "x"
type textarea "Prepare Fully - AP"
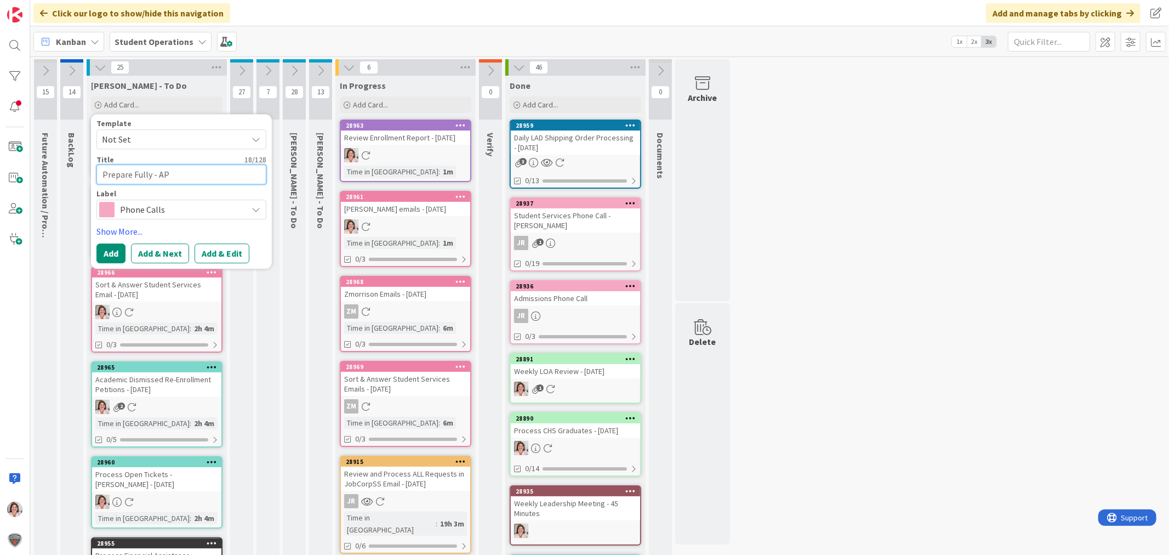
type textarea "x"
type textarea "Prepare Fully - AP"
type textarea "x"
type textarea "Prepare Fully - AP C"
type textarea "x"
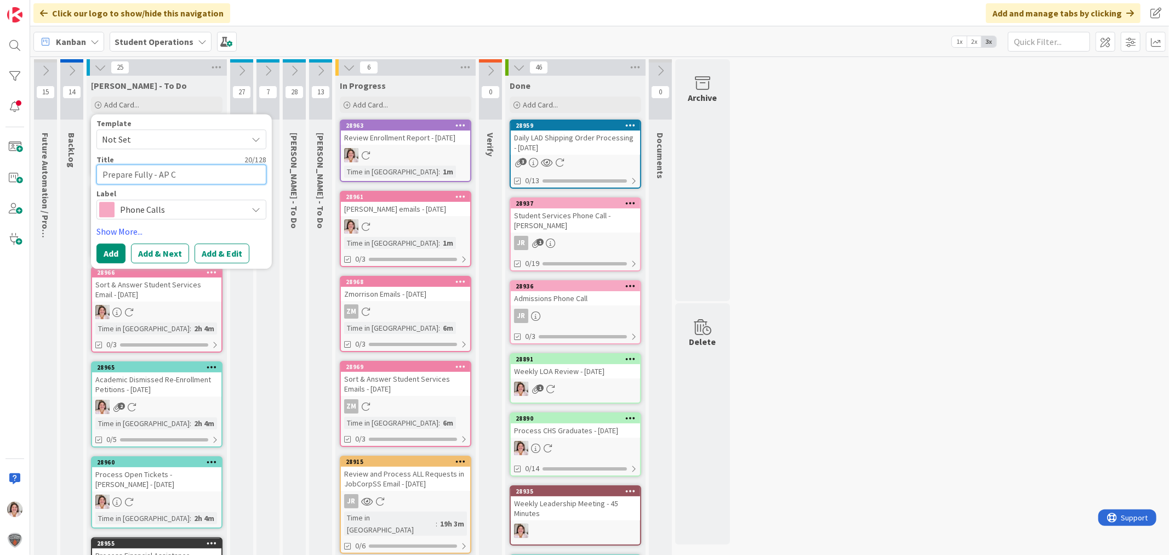
type textarea "Prepare Fully - AP Co"
click at [151, 210] on span "Phone Calls" at bounding box center [181, 209] width 122 height 15
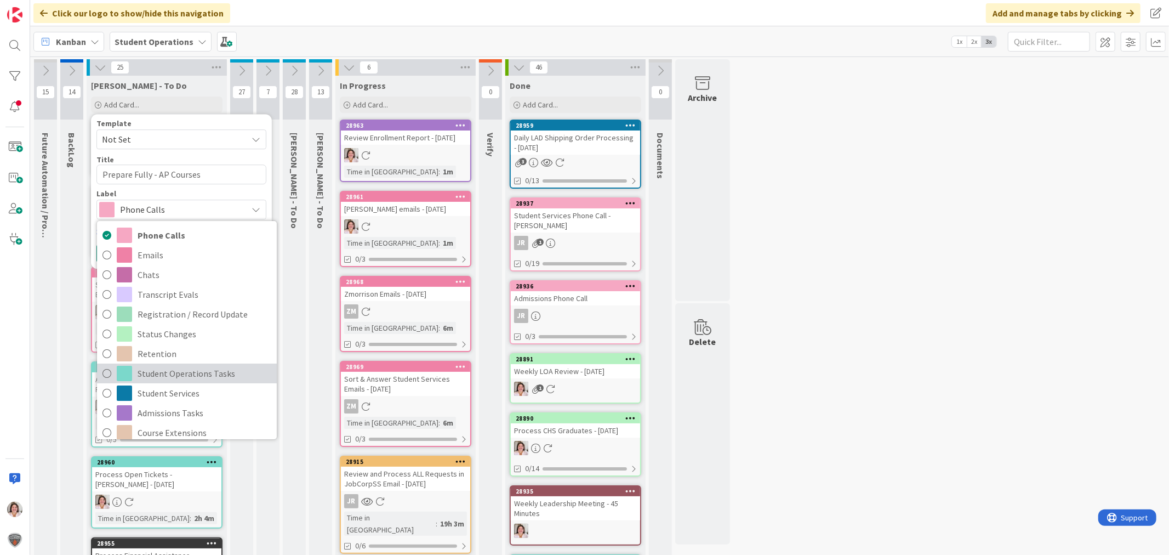
click at [197, 374] on span "Student Operations Tasks" at bounding box center [205, 373] width 134 height 16
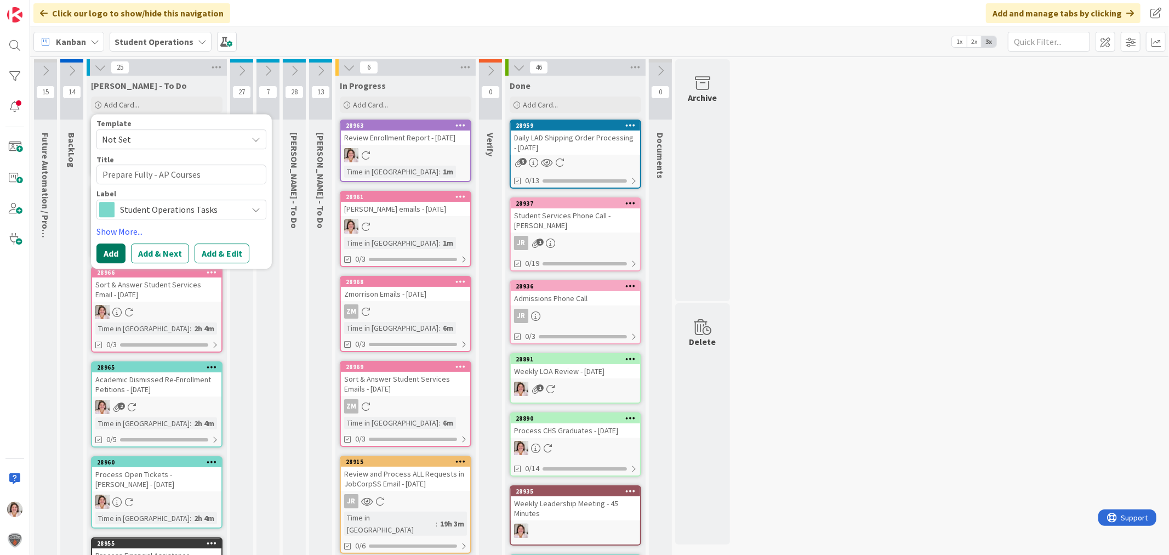
click at [108, 250] on button "Add" at bounding box center [110, 253] width 29 height 20
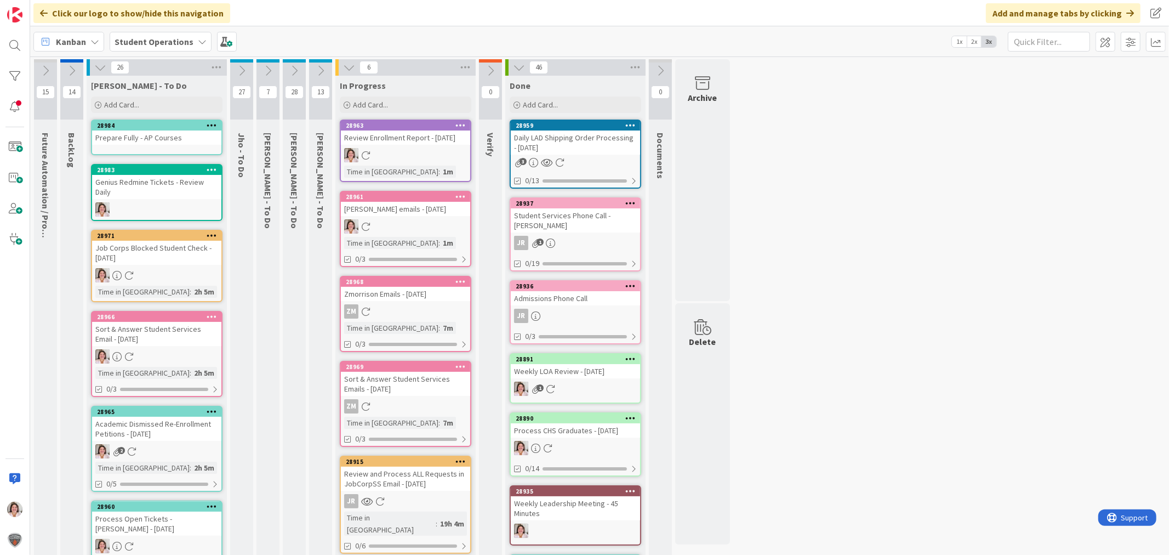
click at [218, 123] on div at bounding box center [212, 126] width 20 height 8
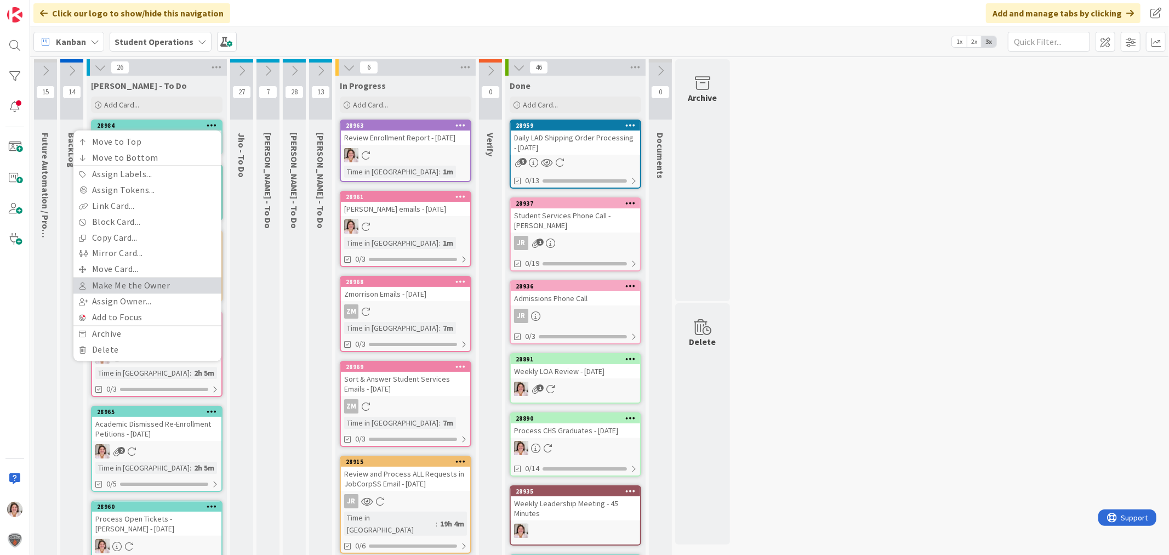
click at [155, 283] on link "Make Me the Owner" at bounding box center [147, 286] width 148 height 16
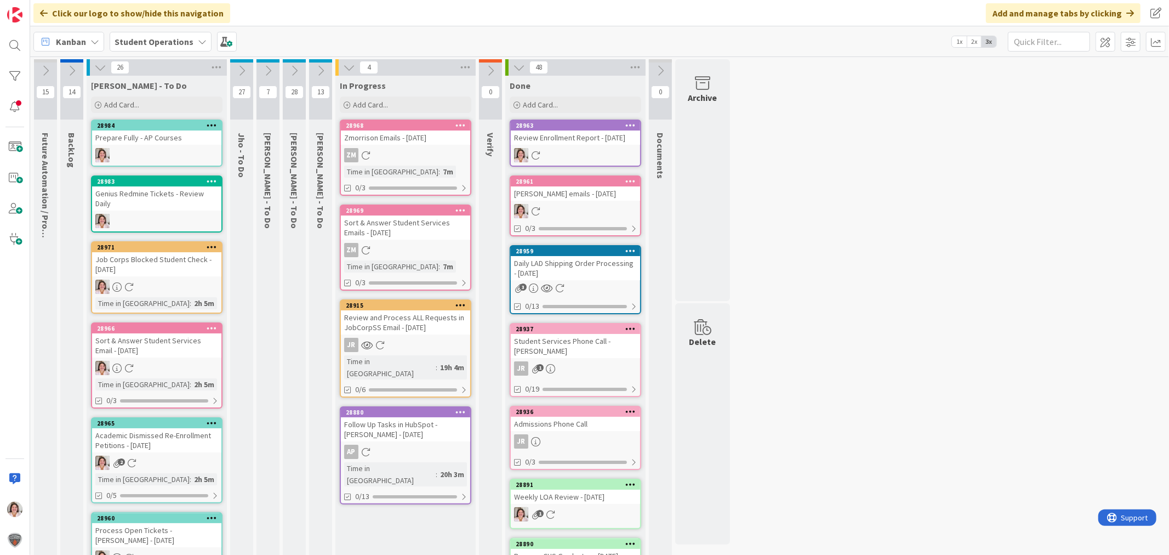
drag, startPoint x: 157, startPoint y: 310, endPoint x: 413, endPoint y: 133, distance: 311.6
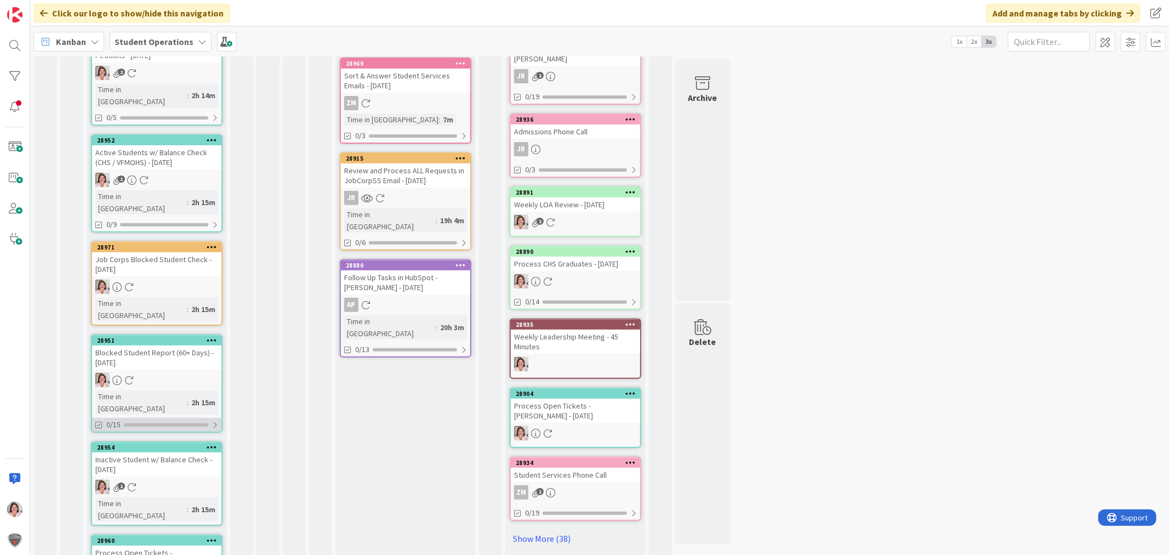
scroll to position [402, 0]
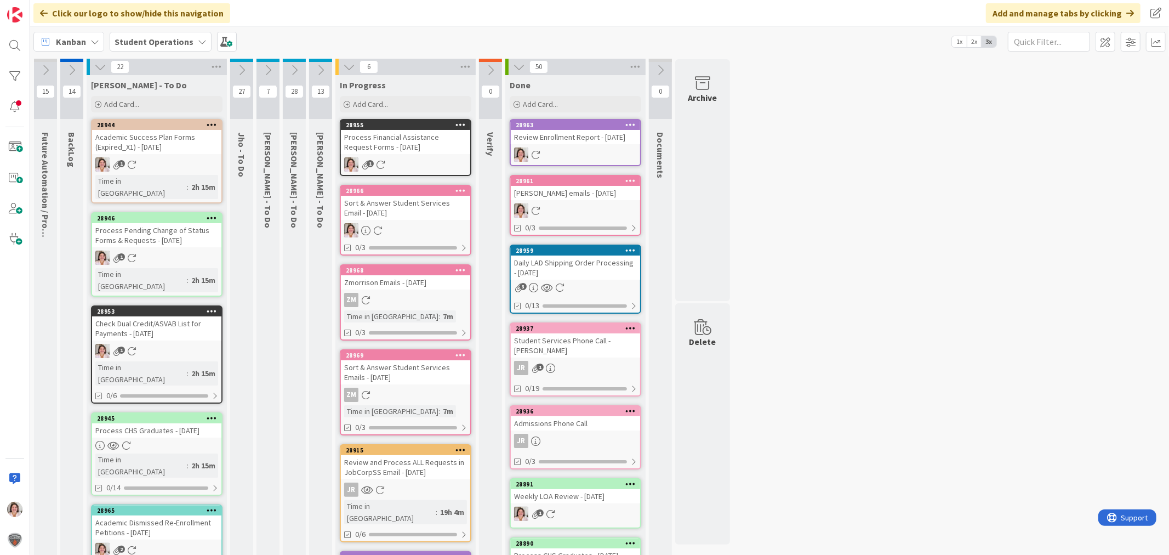
scroll to position [0, 0]
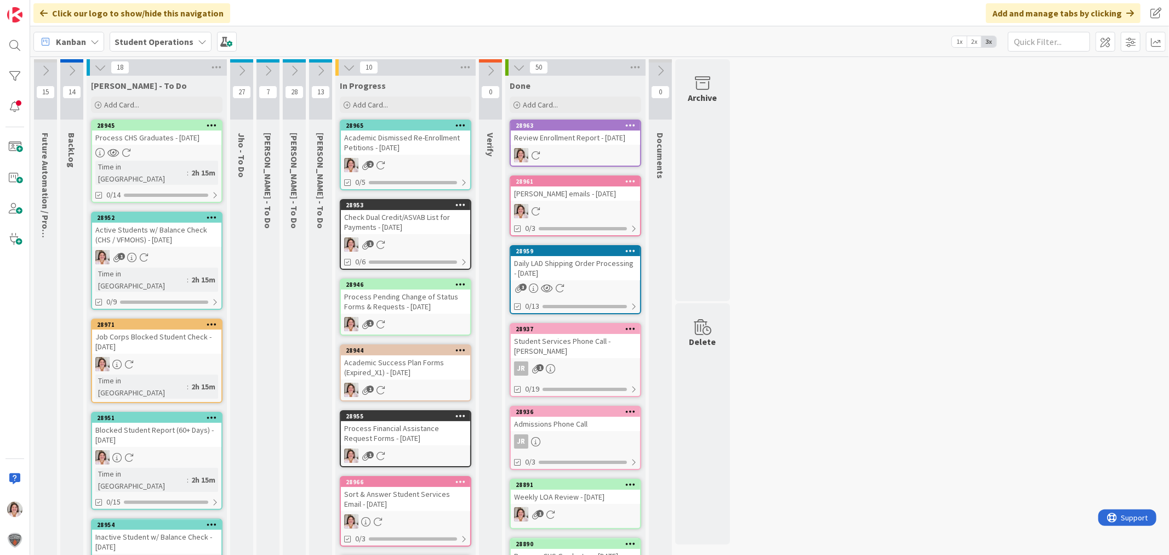
click at [384, 431] on div "Process Financial Assistance Request Forms - [DATE]" at bounding box center [405, 433] width 129 height 24
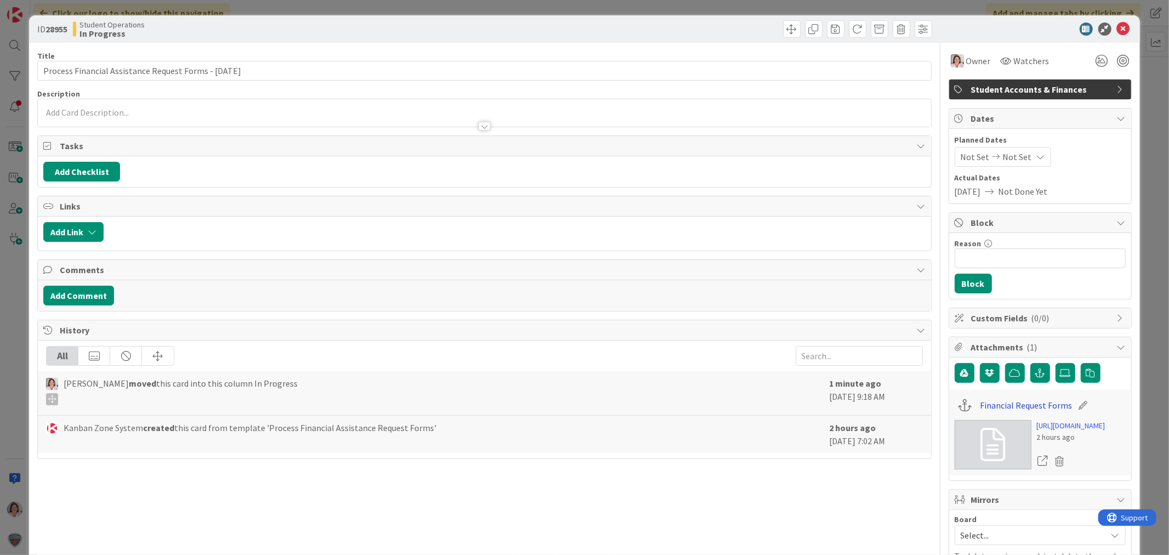
click at [1007, 406] on link "Financial Request Forms" at bounding box center [1026, 405] width 92 height 13
click at [1117, 26] on icon at bounding box center [1123, 28] width 13 height 13
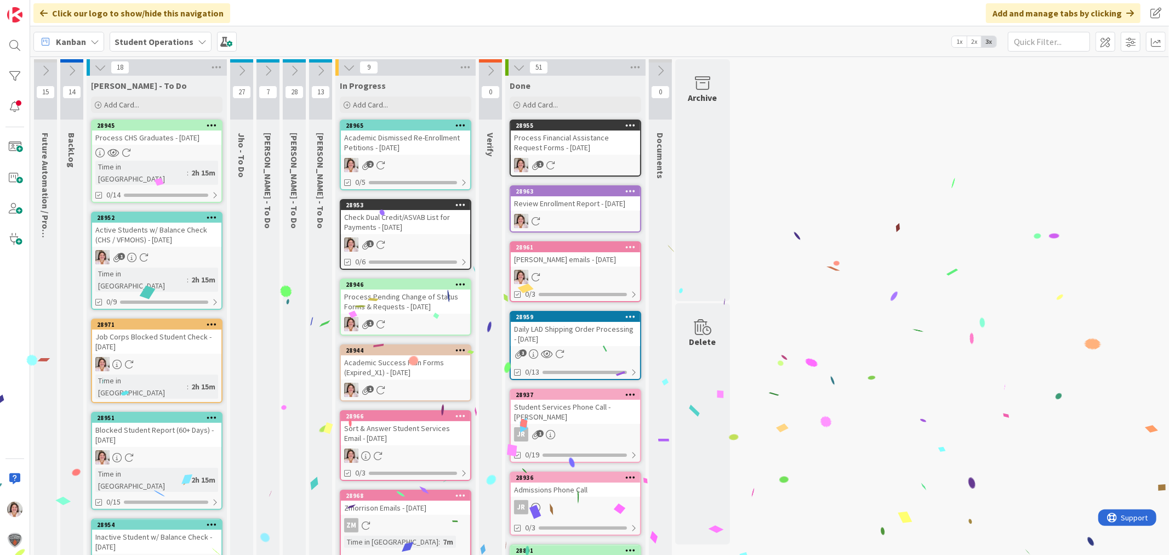
click at [437, 372] on div "Academic Success Plan Forms (Expired_X1) - [DATE]" at bounding box center [405, 367] width 129 height 24
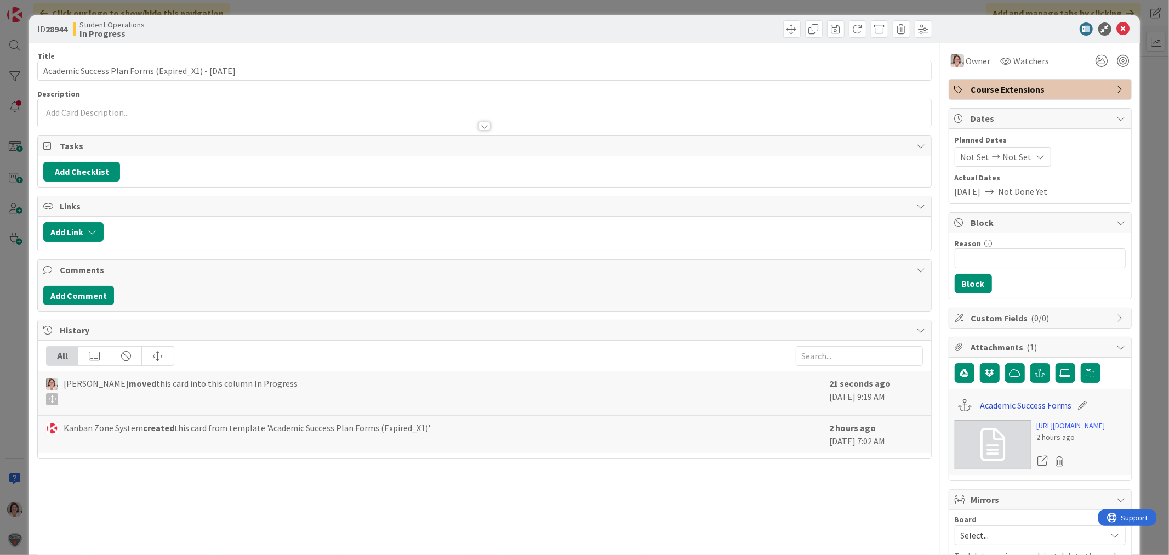
click at [1000, 401] on link "Academic Success Forms" at bounding box center [1026, 405] width 92 height 13
click at [1117, 27] on icon at bounding box center [1123, 28] width 13 height 13
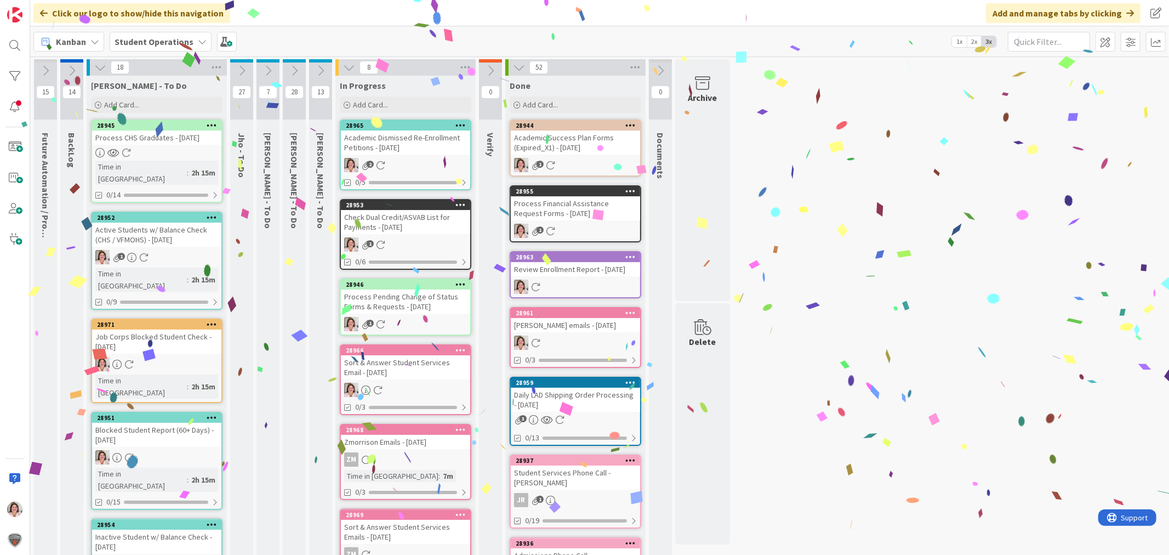
click at [397, 297] on div "Process Pending Change of Status Forms & Requests - [DATE]" at bounding box center [405, 301] width 129 height 24
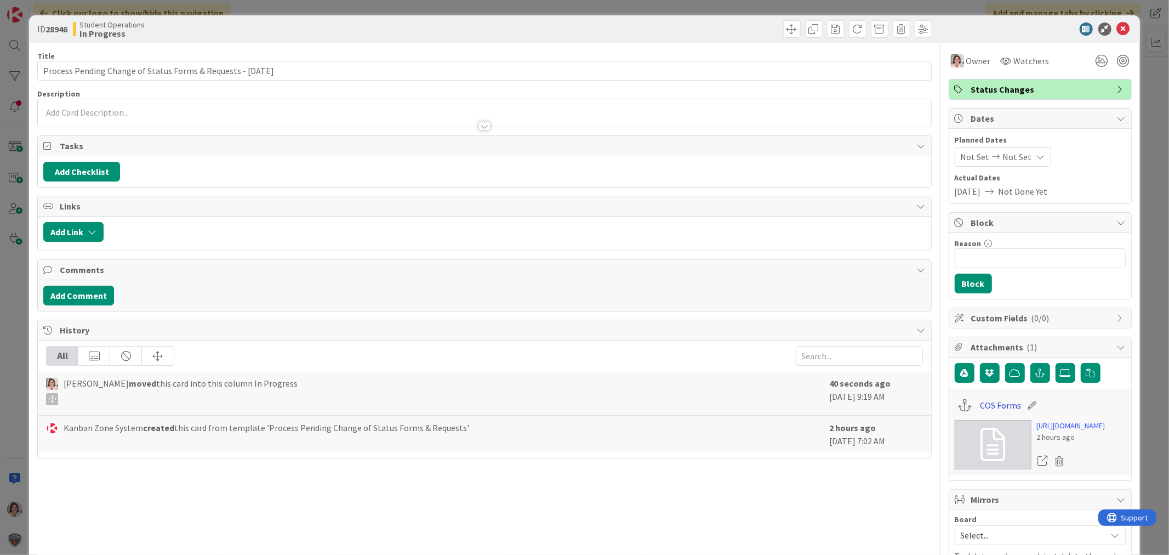
click at [987, 403] on link "COS Forms" at bounding box center [1000, 405] width 41 height 13
click at [1117, 28] on icon at bounding box center [1123, 28] width 13 height 13
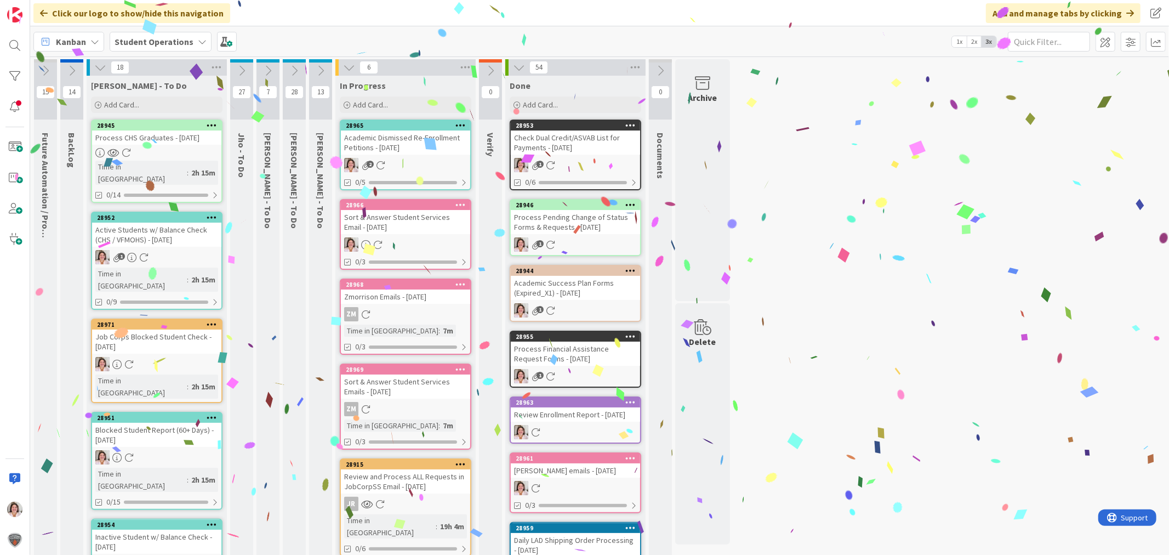
click at [423, 146] on div "Academic Dismissed Re-Enrollment Petitions - [DATE]" at bounding box center [405, 142] width 129 height 24
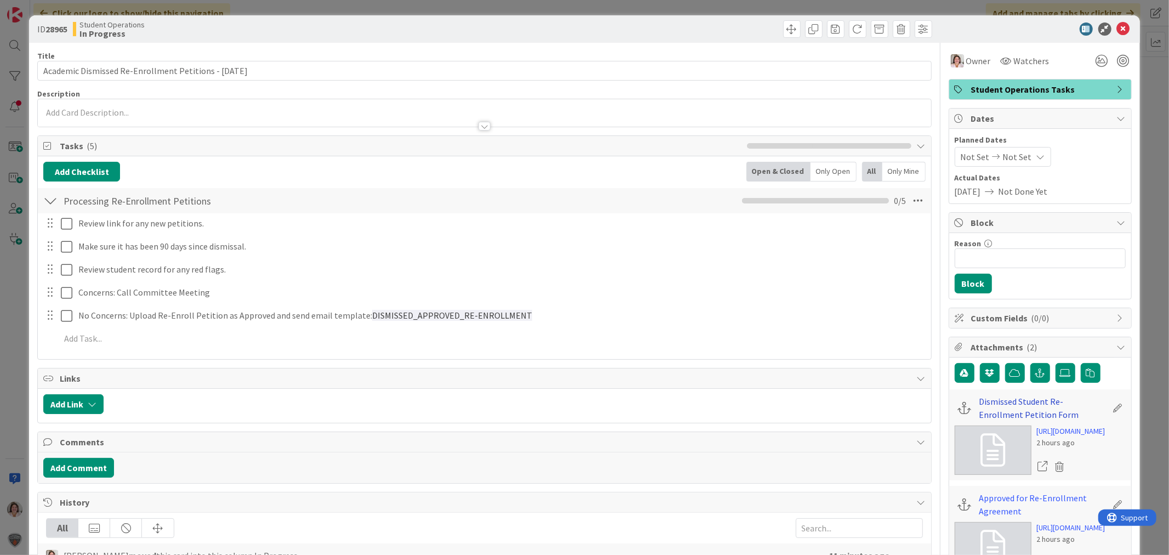
click at [994, 402] on link "Dismissed Student Re-Enrollment Petition Form" at bounding box center [1044, 408] width 128 height 26
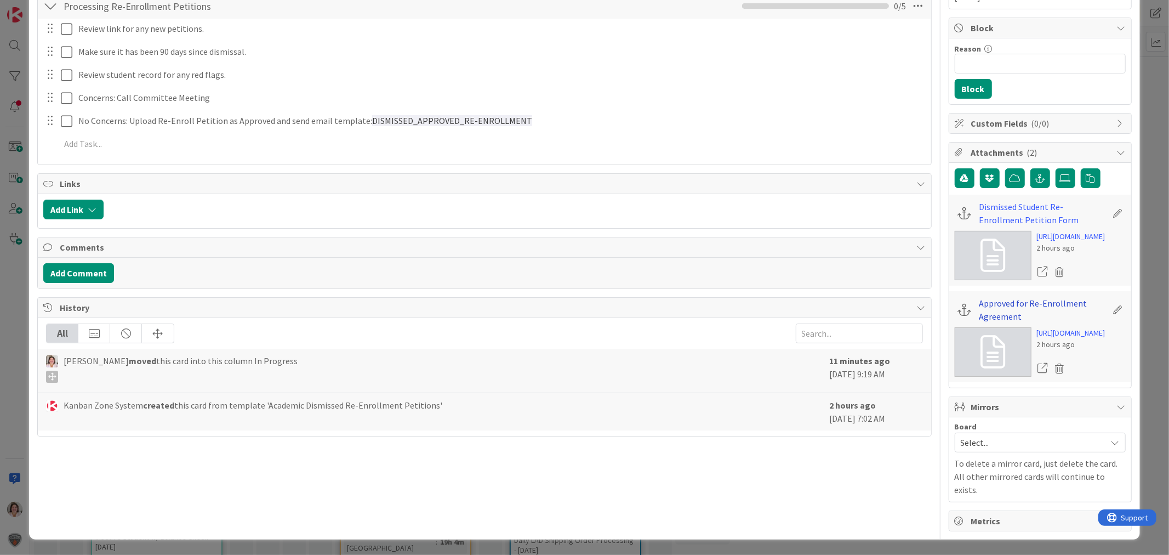
click at [985, 323] on link "Approved for Re-Enrollment Agreement" at bounding box center [1044, 310] width 128 height 26
click at [1000, 200] on link "Dismissed Student Re-Enrollment Petition Form" at bounding box center [1044, 213] width 128 height 26
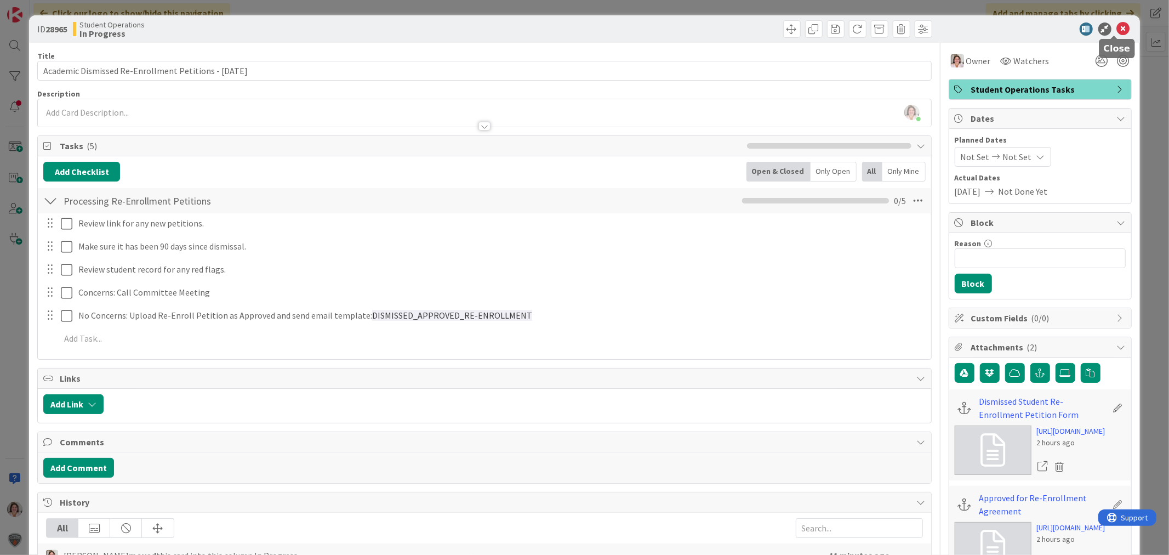
click at [1117, 30] on icon at bounding box center [1123, 28] width 13 height 13
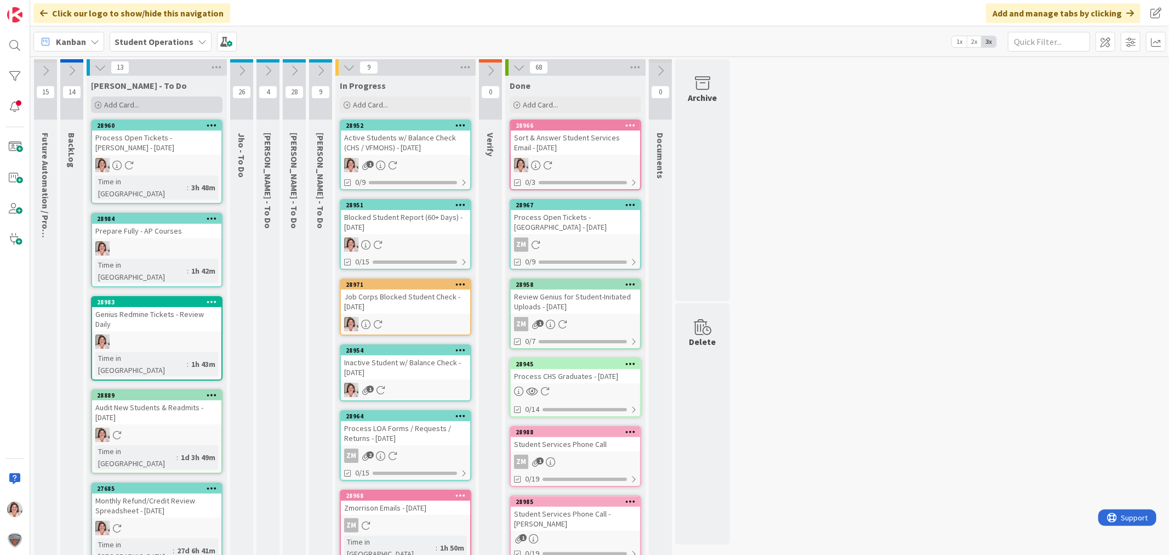
click at [162, 105] on div "Add Card..." at bounding box center [157, 104] width 132 height 16
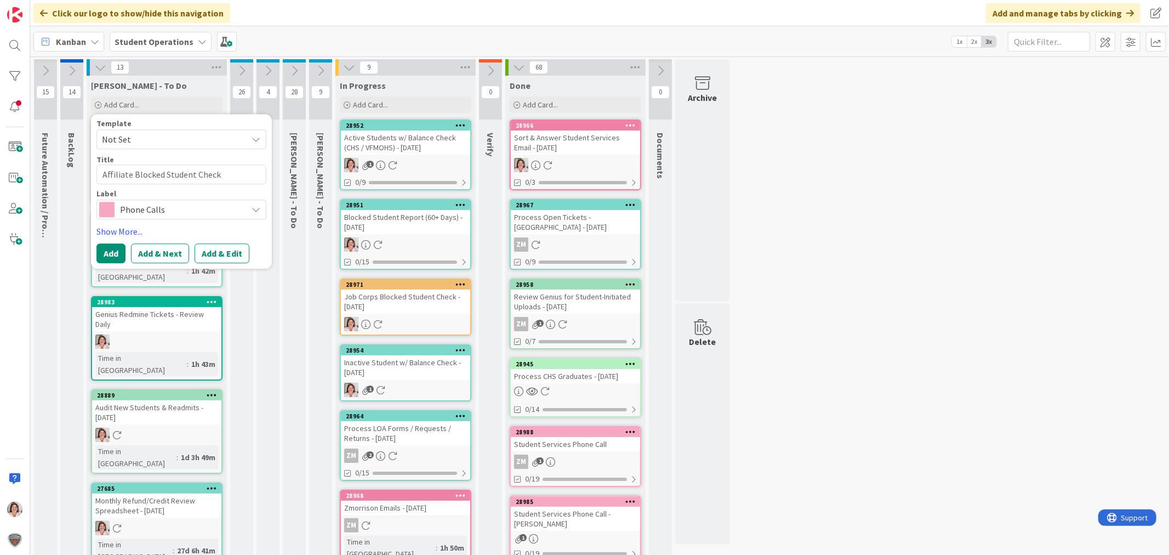
click at [170, 204] on span "Phone Calls" at bounding box center [181, 209] width 122 height 15
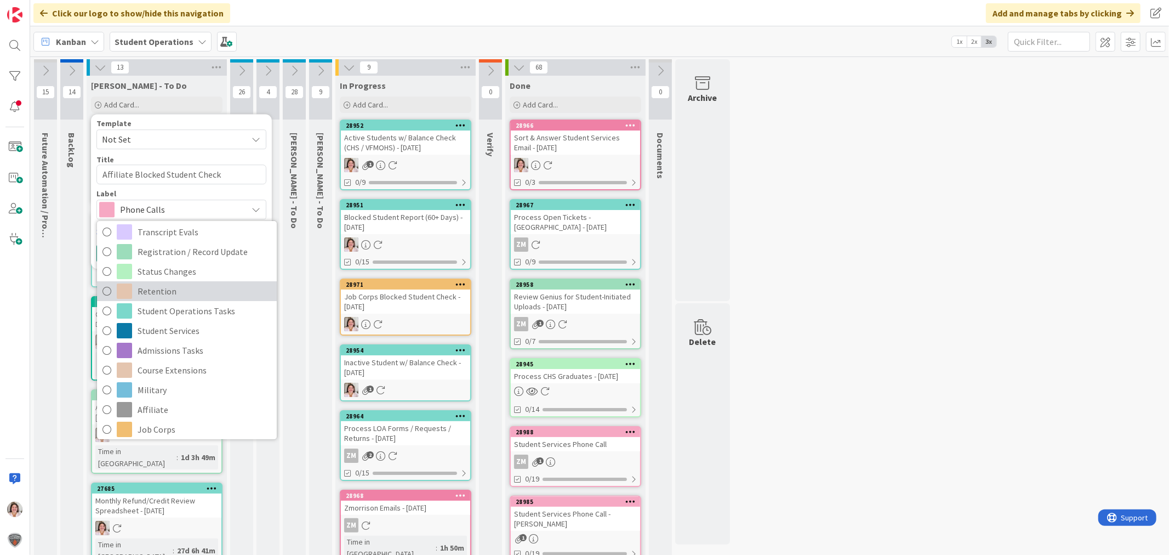
scroll to position [122, 0]
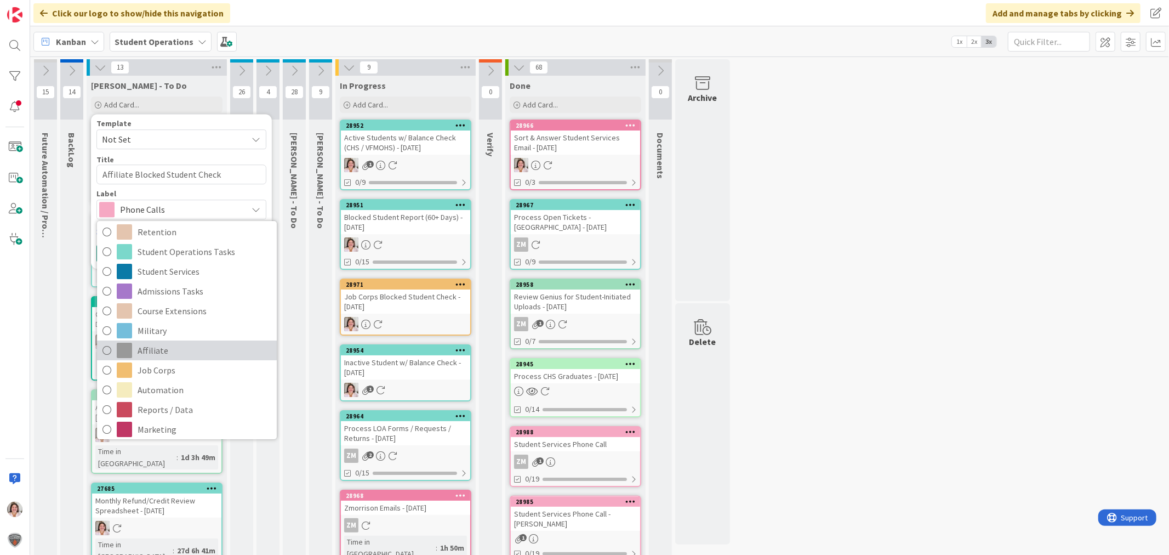
click at [178, 346] on span "Affiliate" at bounding box center [205, 350] width 134 height 16
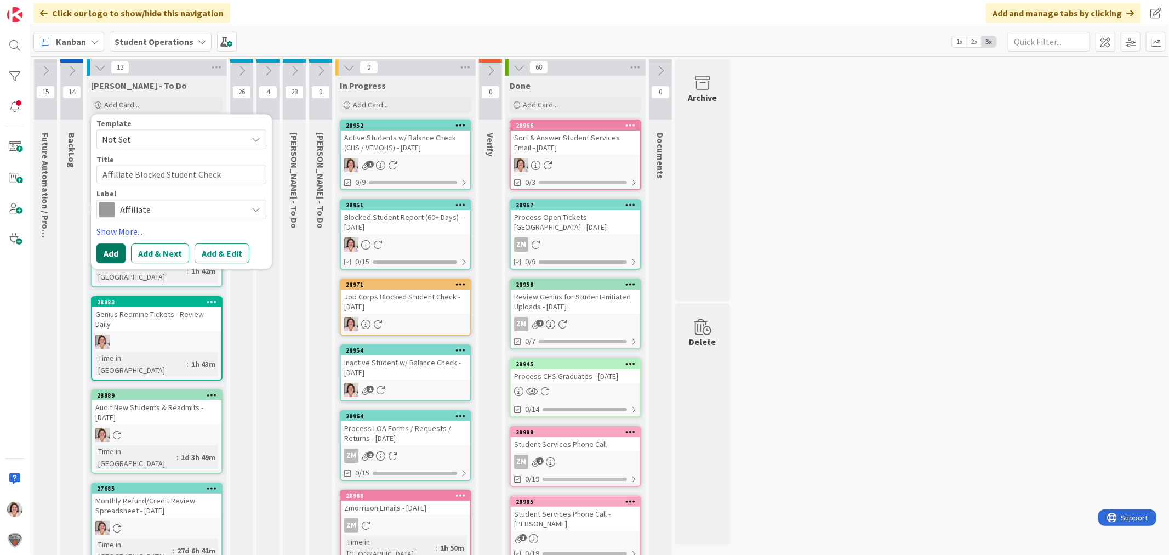
click at [103, 247] on button "Add" at bounding box center [110, 253] width 29 height 20
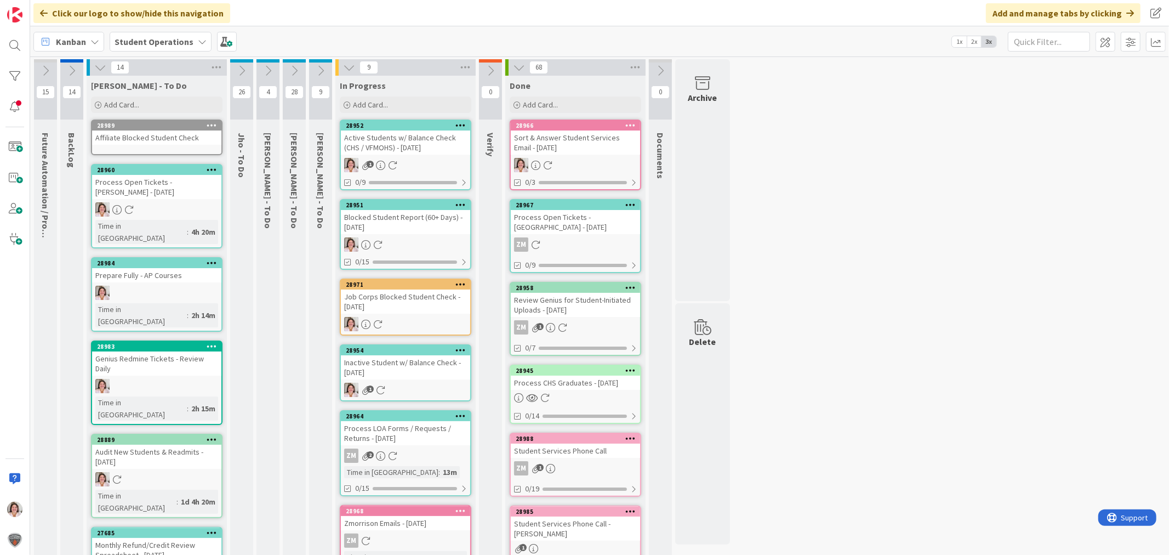
click at [207, 122] on icon at bounding box center [212, 125] width 10 height 8
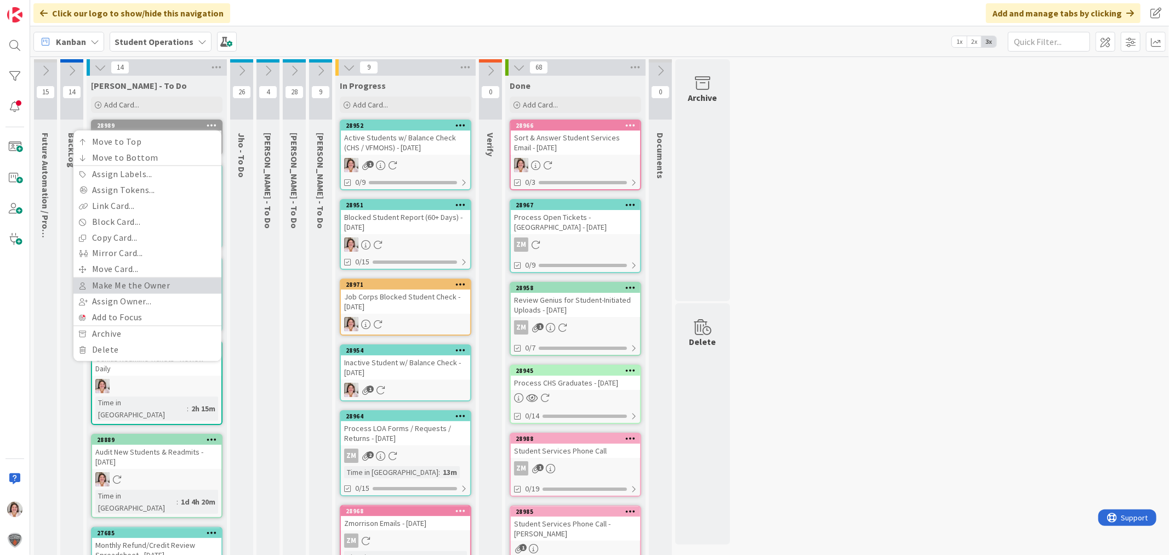
click at [138, 284] on link "Make Me the Owner" at bounding box center [147, 286] width 148 height 16
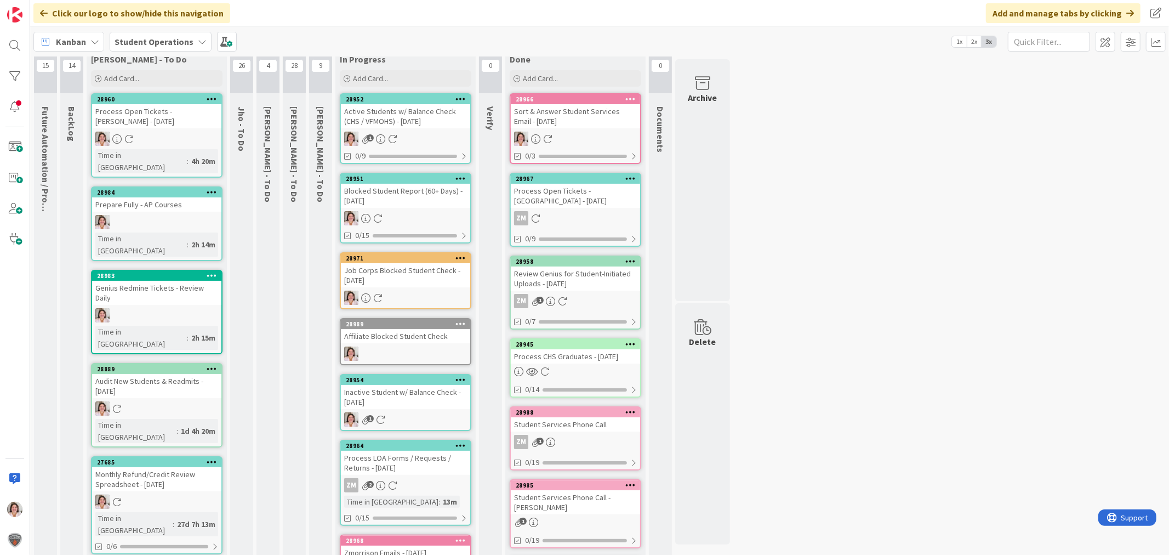
scroll to position [0, 0]
